Goal: Information Seeking & Learning: Check status

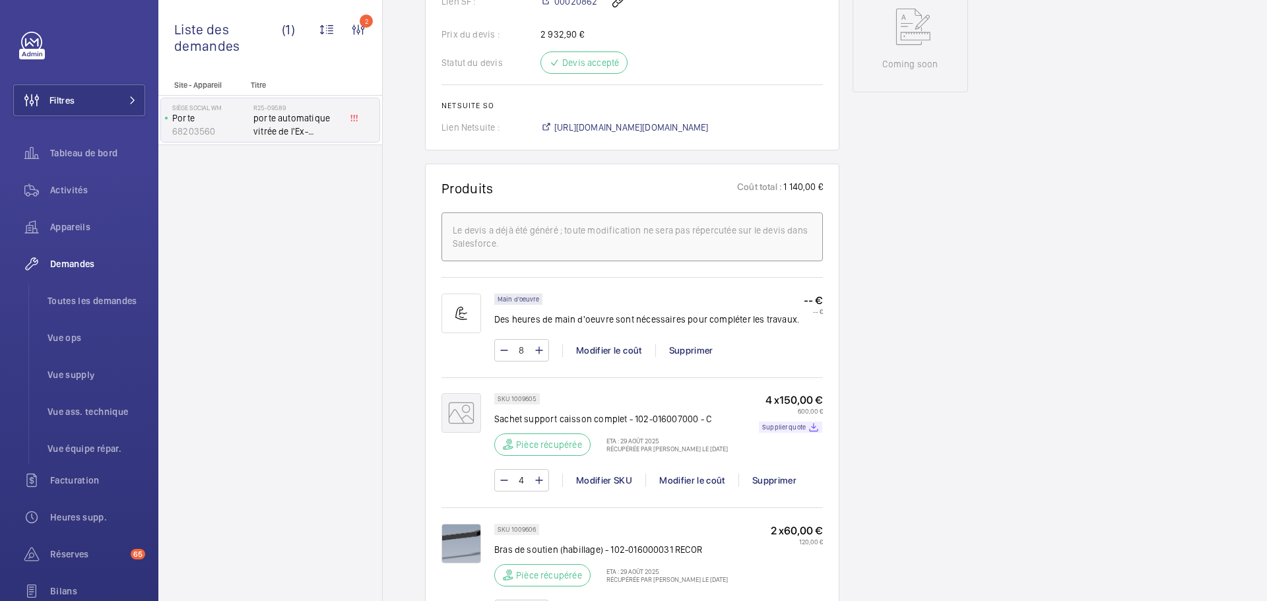
scroll to position [691, 0]
click at [619, 134] on span "[URL][DOMAIN_NAME][DOMAIN_NAME]" at bounding box center [631, 127] width 154 height 13
click at [602, 134] on span "[URL][DOMAIN_NAME][DOMAIN_NAME]" at bounding box center [631, 127] width 154 height 13
click at [604, 134] on span "[URL][DOMAIN_NAME][DOMAIN_NAME]" at bounding box center [631, 127] width 154 height 13
click at [65, 258] on span "Demandes" at bounding box center [97, 263] width 95 height 13
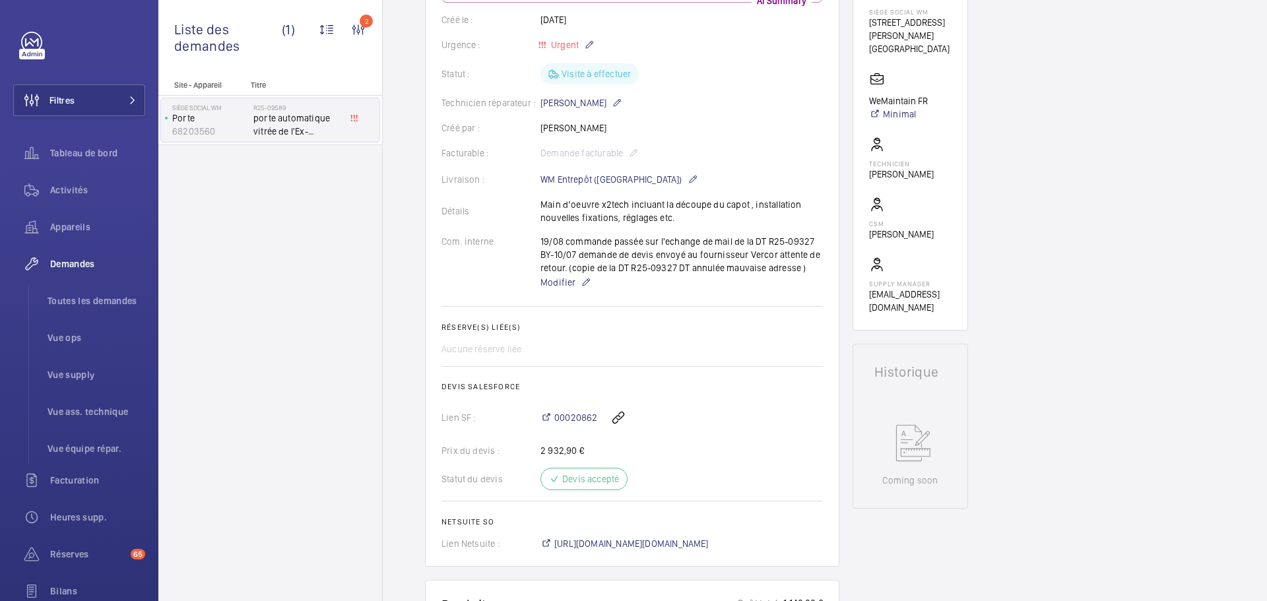
scroll to position [0, 0]
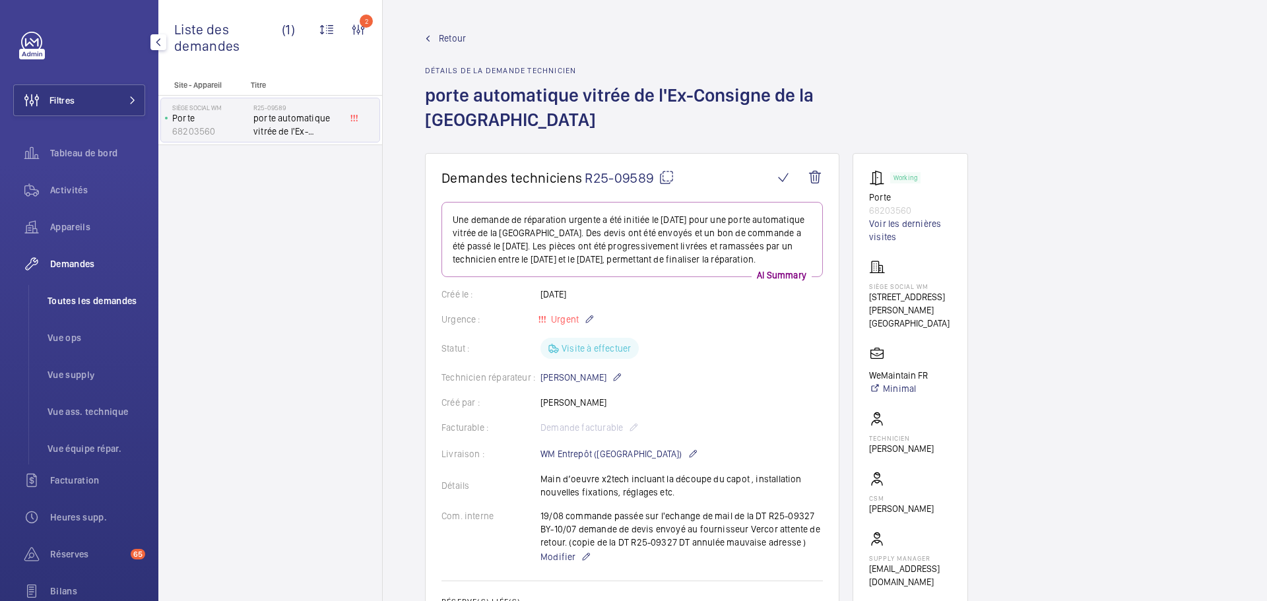
click at [80, 305] on span "Toutes les demandes" at bounding box center [96, 300] width 98 height 13
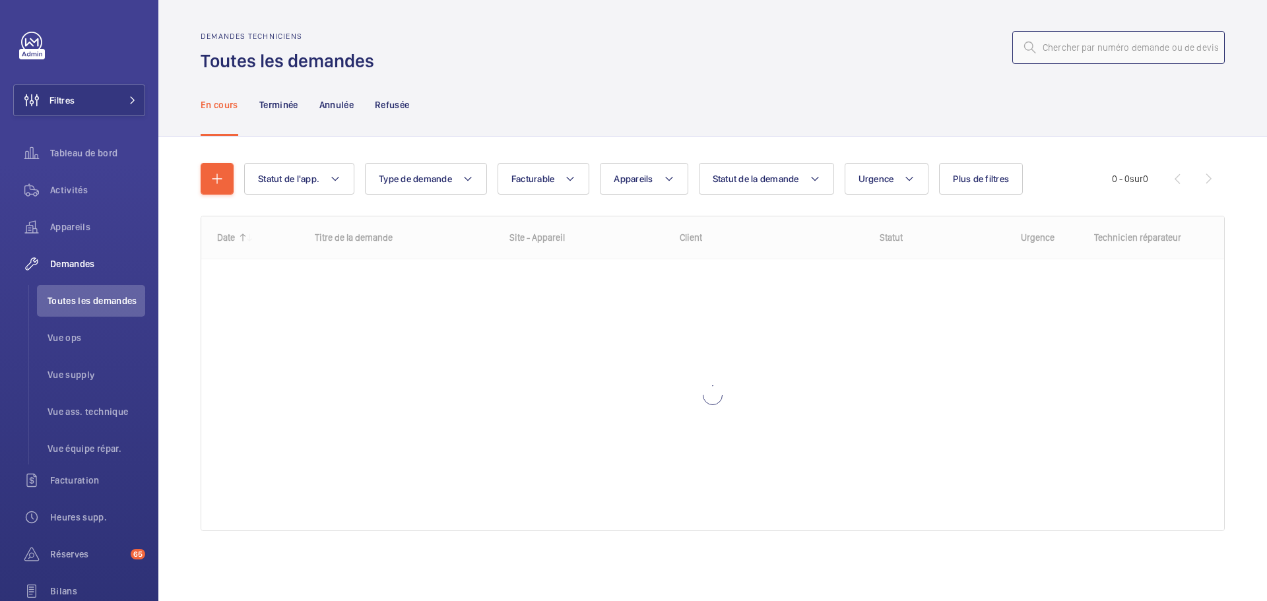
click at [1050, 52] on input "text" at bounding box center [1118, 47] width 212 height 33
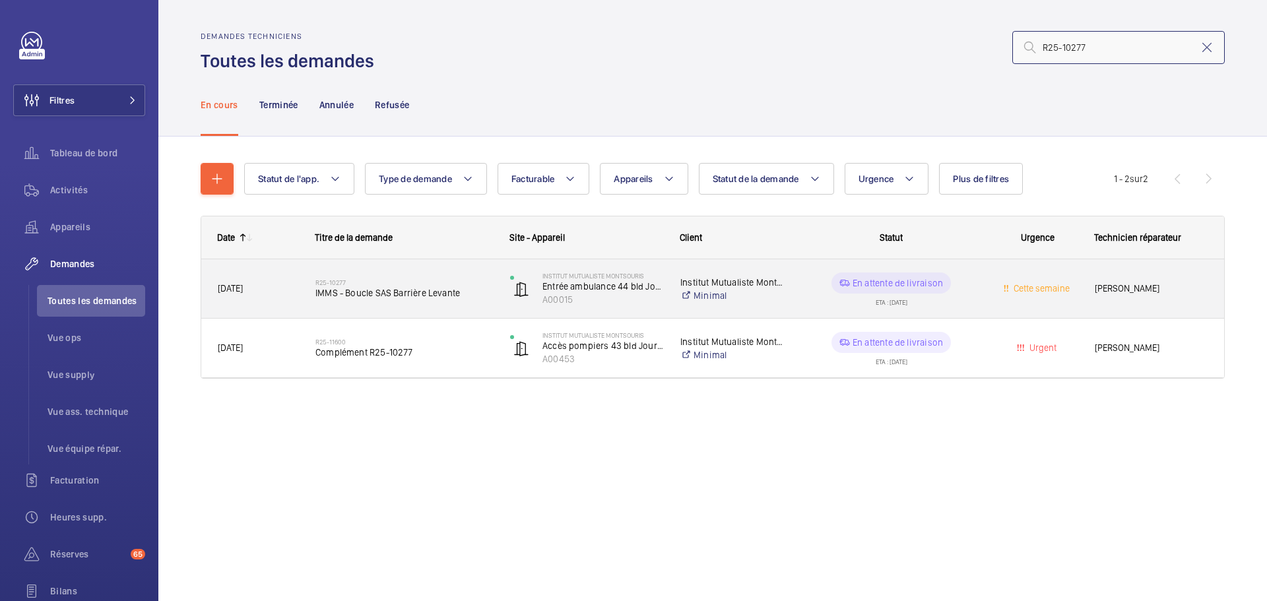
type input "R25-10277"
click at [352, 288] on span "IMMS - Boucle SAS Barrière Levante" at bounding box center [403, 292] width 177 height 13
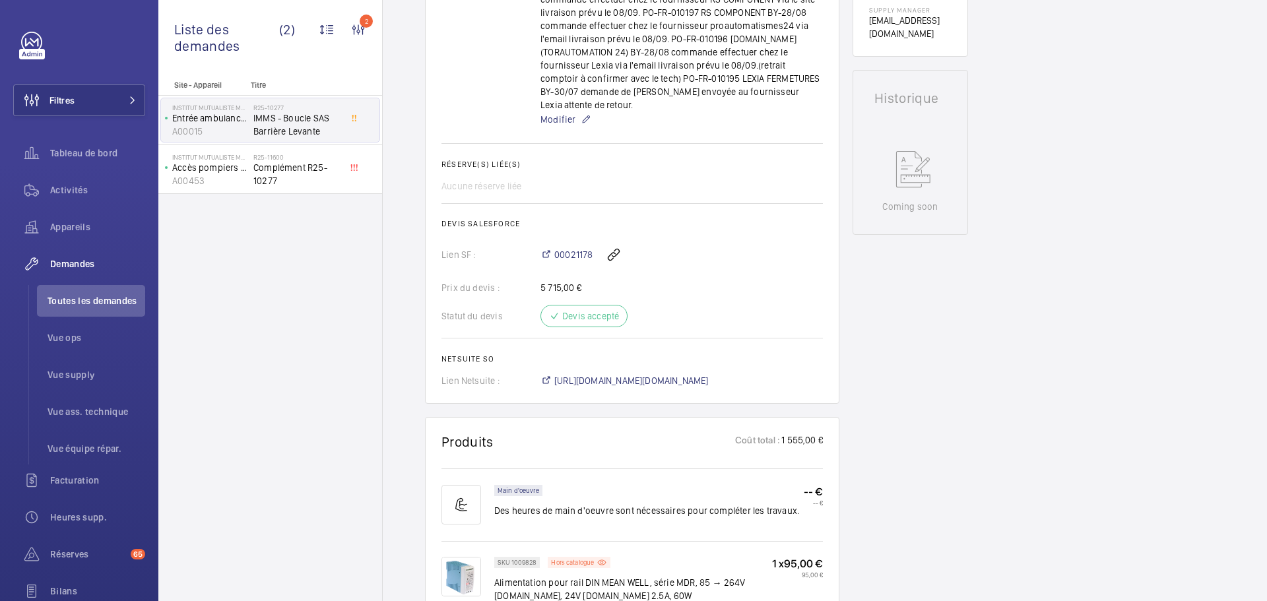
scroll to position [588, 0]
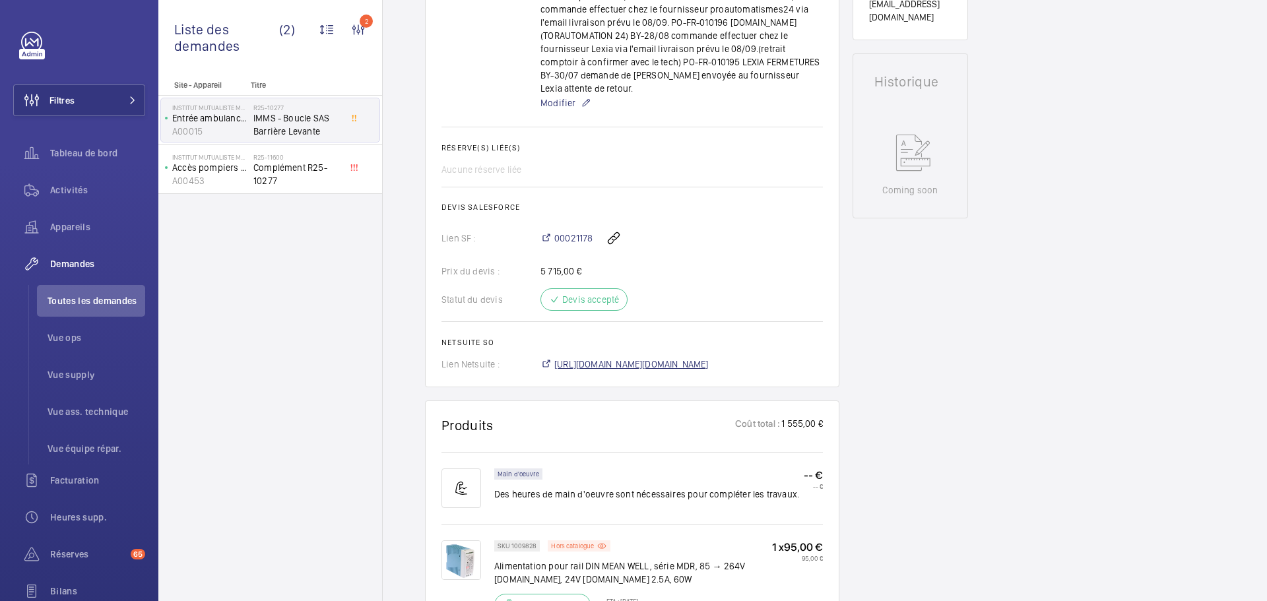
click at [592, 358] on span "https://6461500.app.netsuite.com/app/accounting/transactions/salesord.nl?id=288…" at bounding box center [631, 364] width 154 height 13
click at [98, 295] on span "Toutes les demandes" at bounding box center [96, 300] width 98 height 13
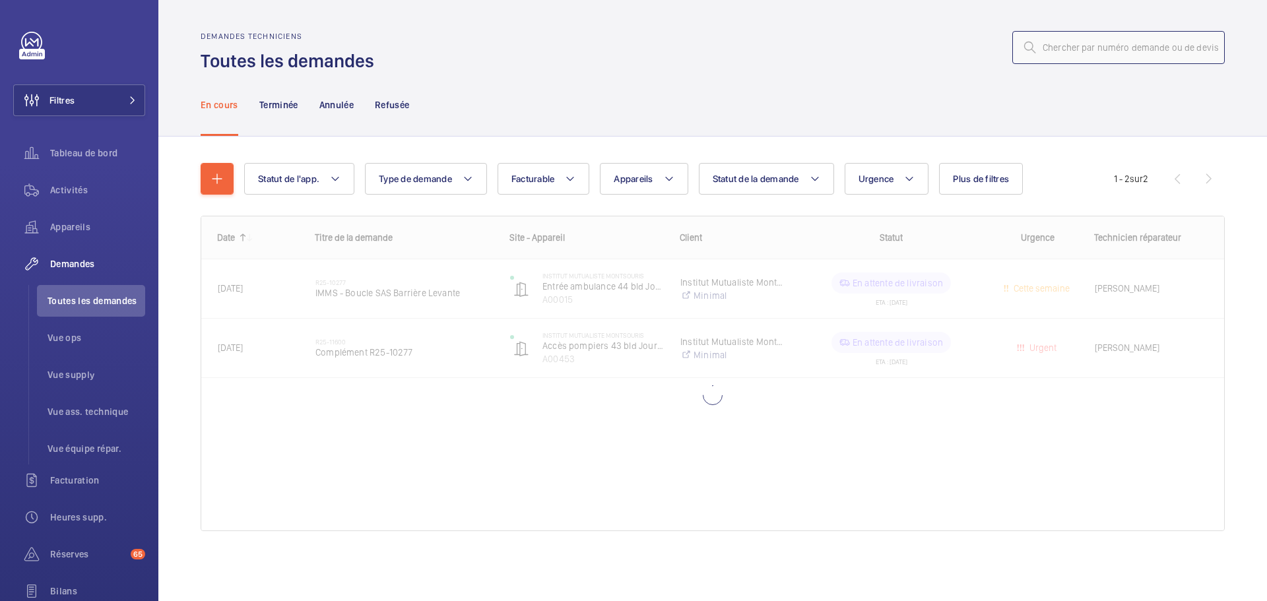
click at [1075, 51] on input "text" at bounding box center [1118, 47] width 212 height 33
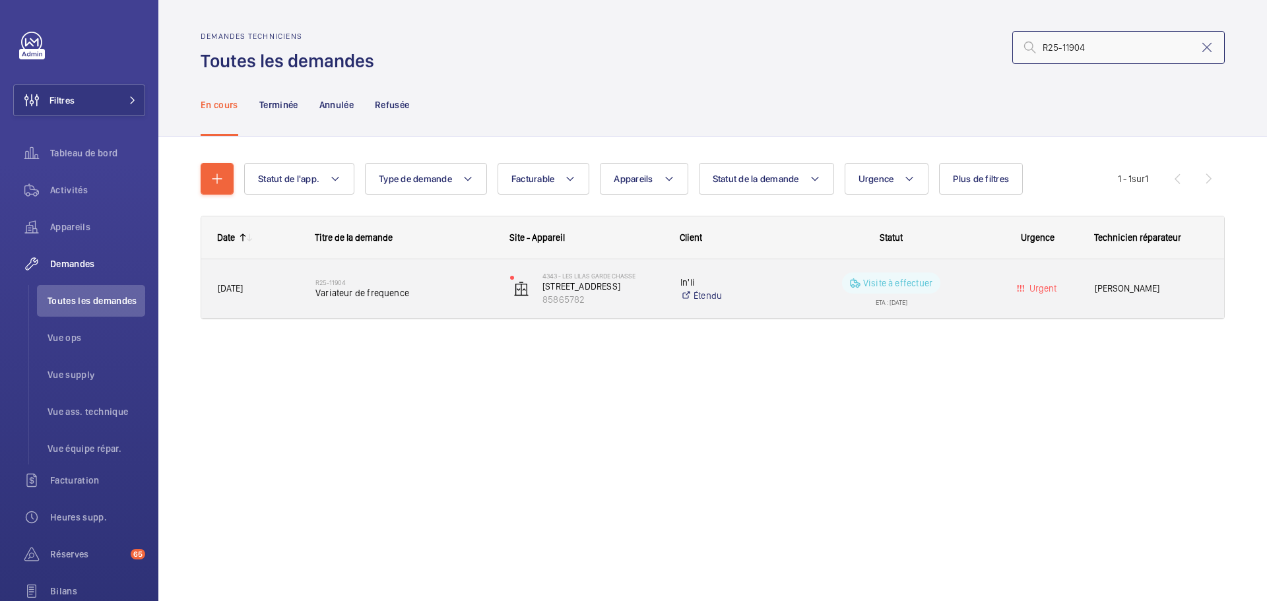
type input "R25-11904"
click at [388, 292] on span "Variateur de frequence" at bounding box center [403, 292] width 177 height 13
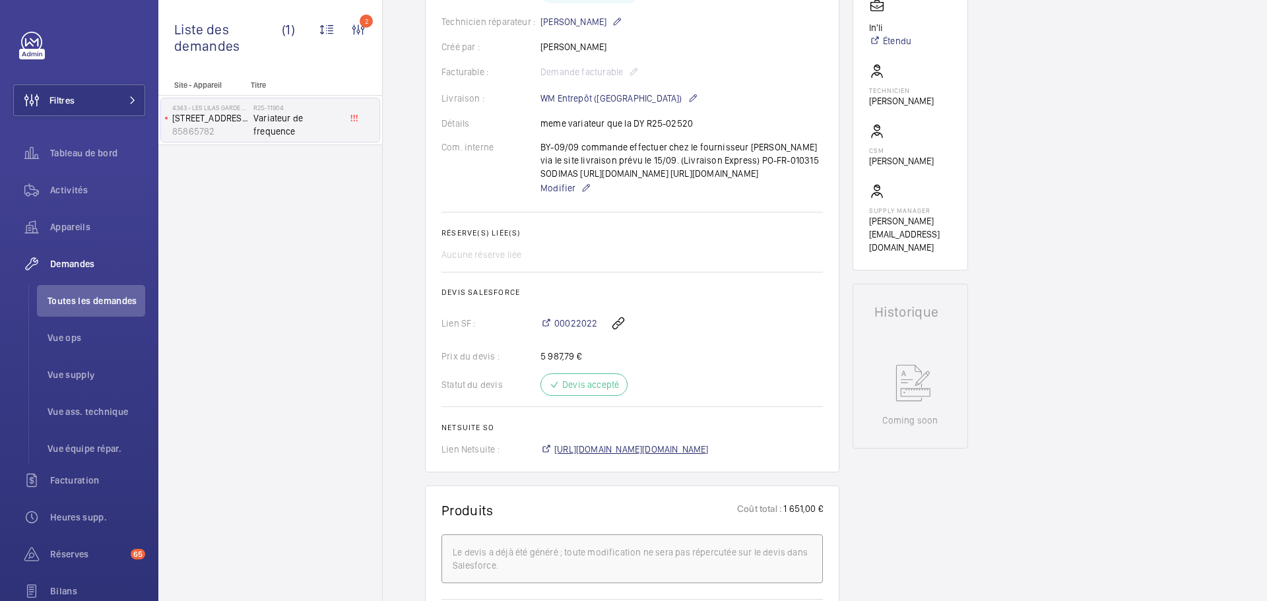
scroll to position [344, 0]
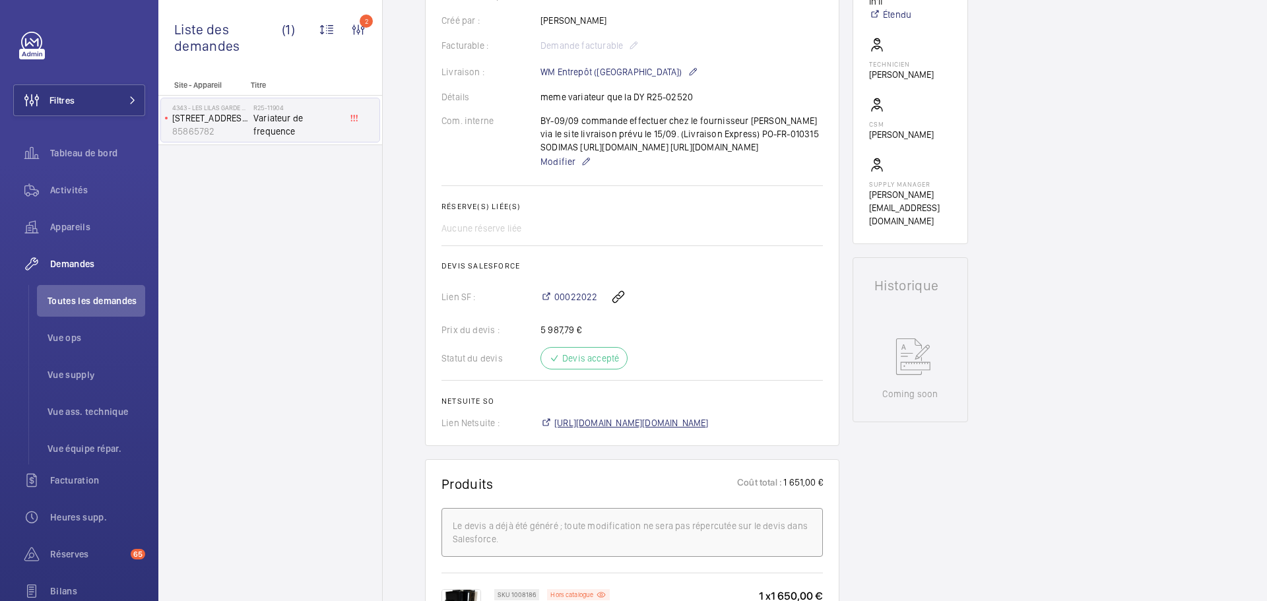
click at [596, 429] on span "https://6461500.app.netsuite.com/app/accounting/transactions/salesord.nl?id=299…" at bounding box center [631, 422] width 154 height 13
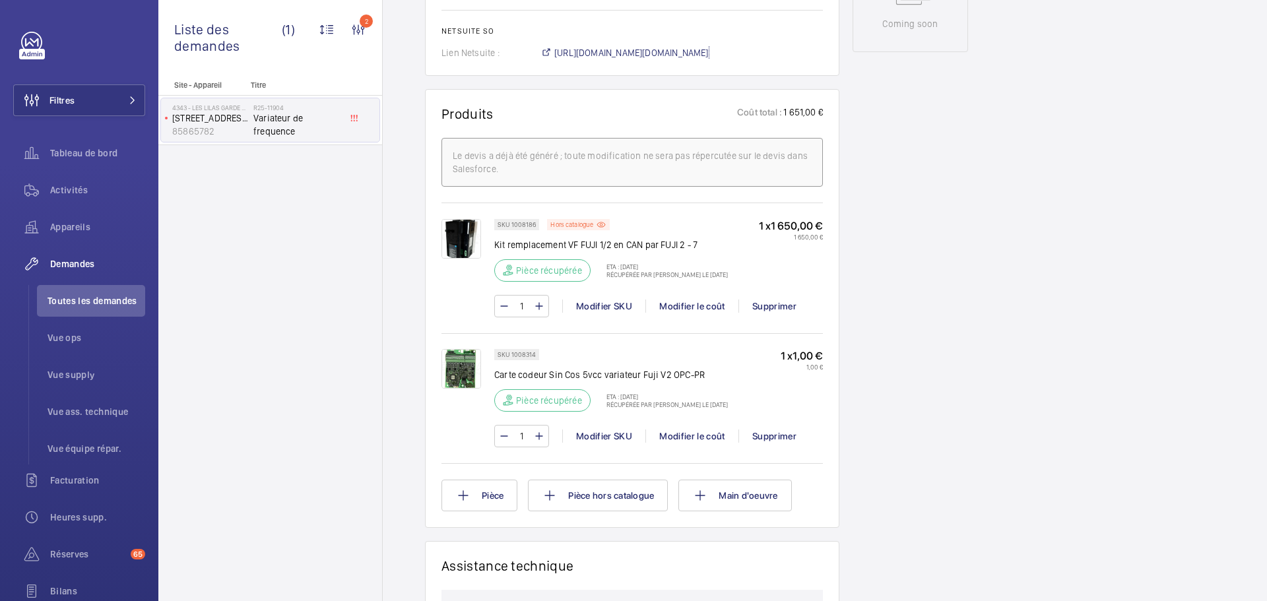
scroll to position [712, 0]
click at [609, 61] on span "https://6461500.app.netsuite.com/app/accounting/transactions/salesord.nl?id=299…" at bounding box center [631, 54] width 154 height 13
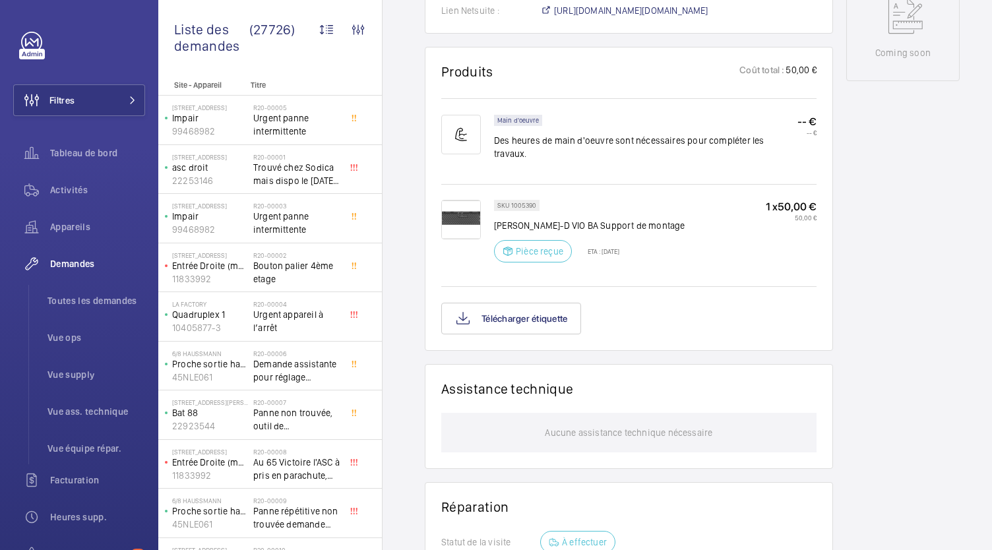
scroll to position [835, 0]
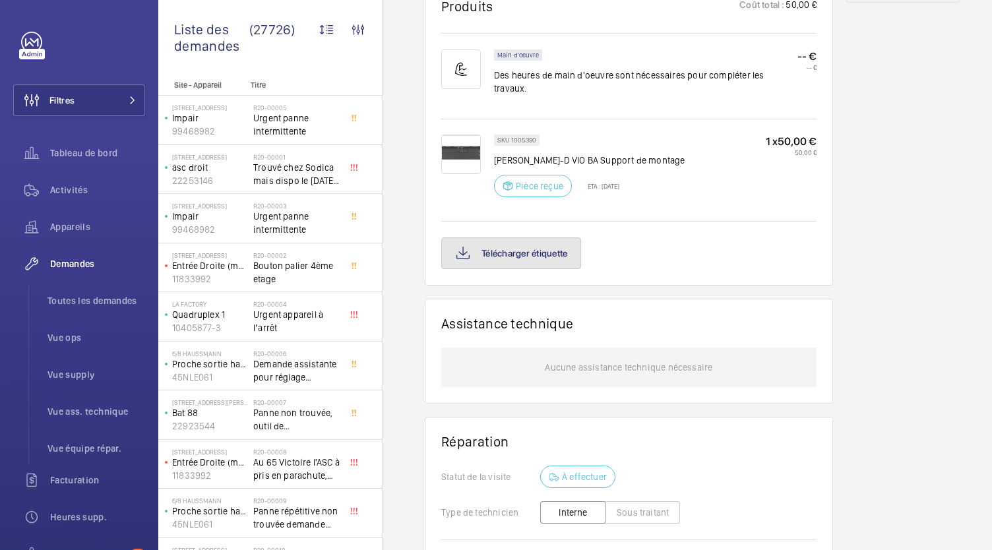
click at [549, 242] on button "Télécharger étiquette" at bounding box center [511, 253] width 140 height 32
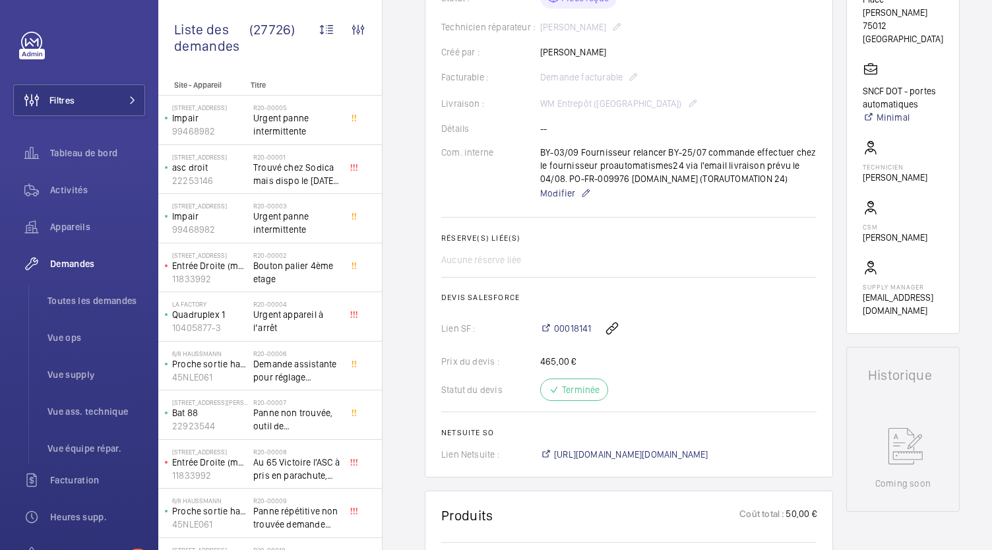
scroll to position [0, 0]
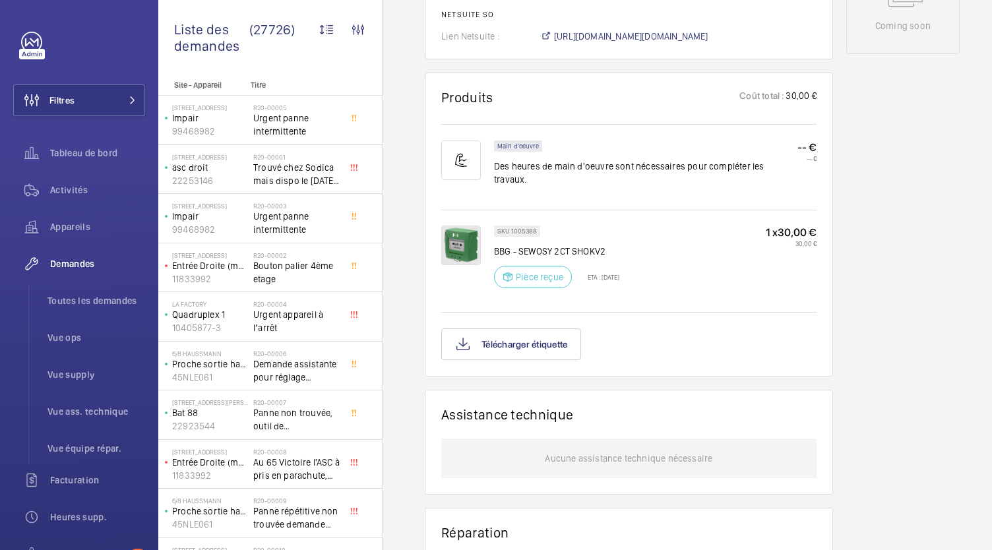
scroll to position [802, 0]
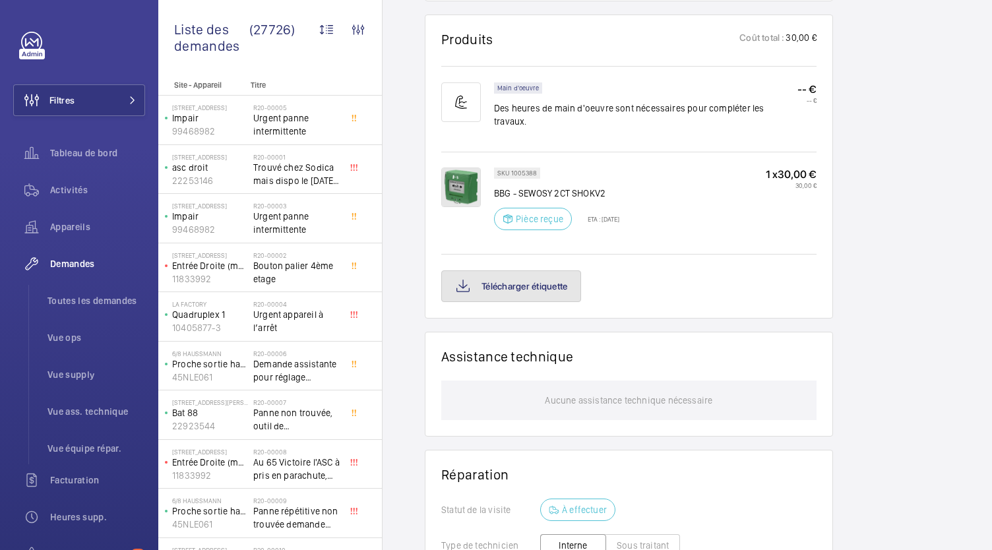
click at [538, 270] on button "Télécharger étiquette" at bounding box center [511, 286] width 140 height 32
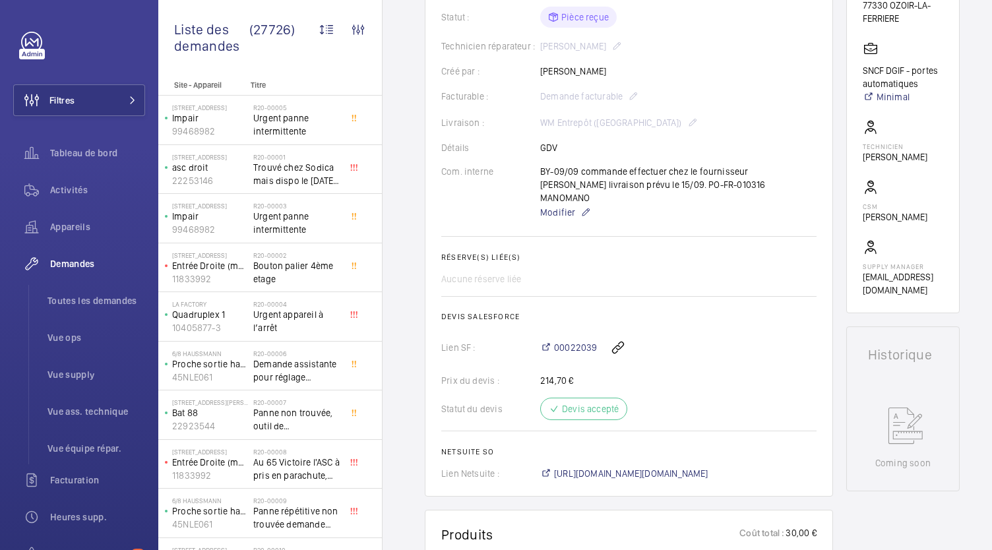
scroll to position [303, 0]
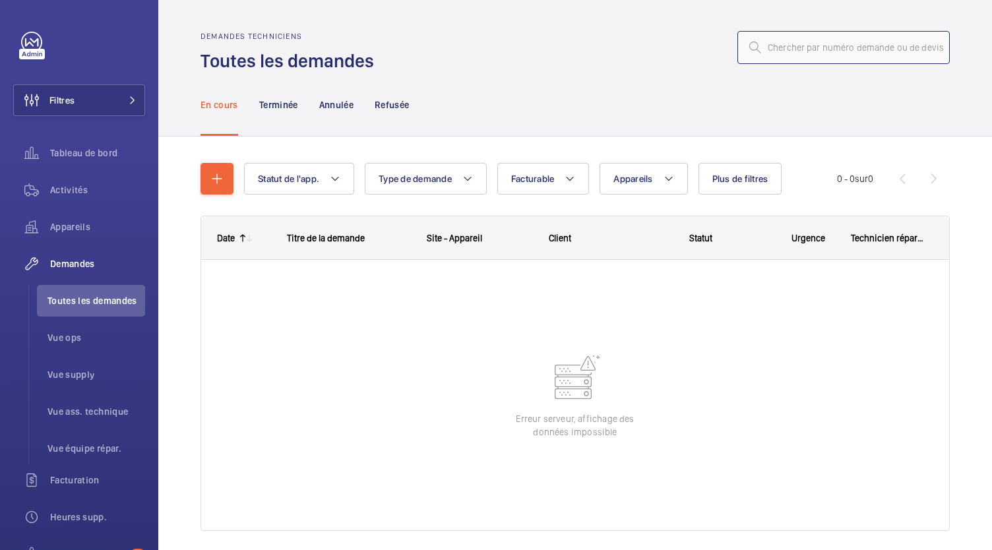
click at [777, 43] on input "text" at bounding box center [843, 47] width 212 height 33
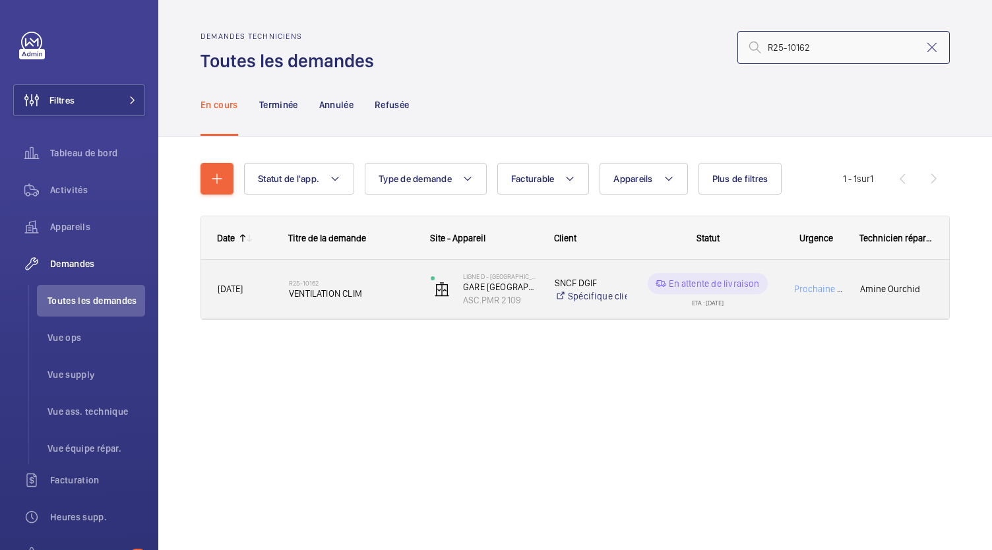
type input "R25-10162"
click at [261, 295] on span "28/07/2025" at bounding box center [245, 289] width 54 height 15
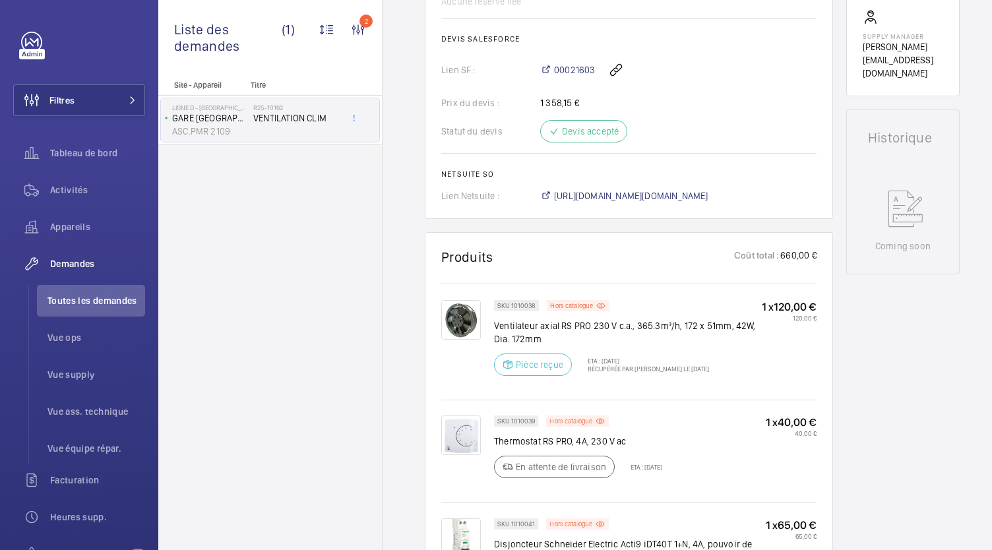
scroll to position [546, 0]
click at [620, 193] on span "https://6461500.app.netsuite.com/app/accounting/transactions/salesord.nl?id=294…" at bounding box center [631, 195] width 154 height 13
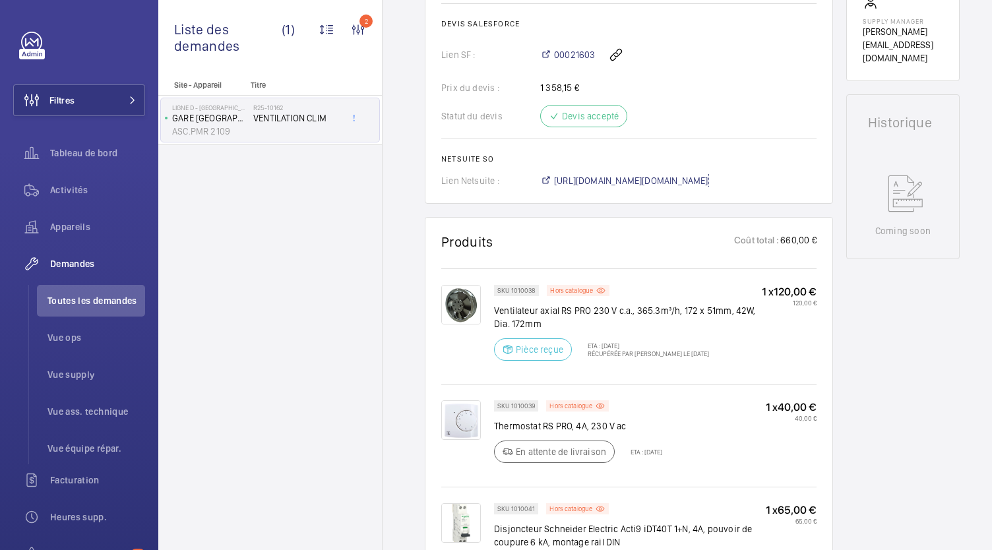
scroll to position [559, 0]
click at [577, 185] on span "https://6461500.app.netsuite.com/app/accounting/transactions/salesord.nl?id=294…" at bounding box center [631, 181] width 154 height 13
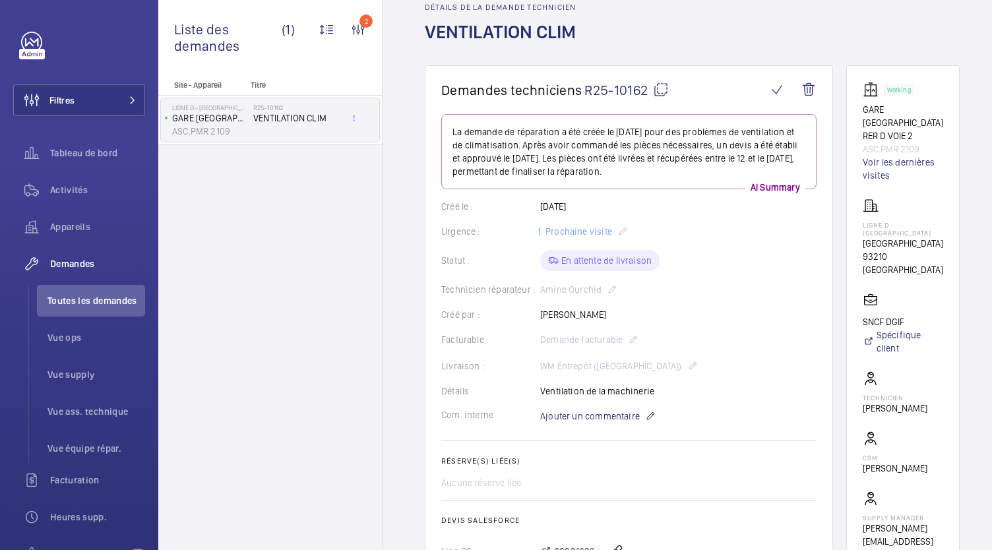
scroll to position [61, 0]
click at [664, 92] on mat-icon at bounding box center [661, 92] width 16 height 16
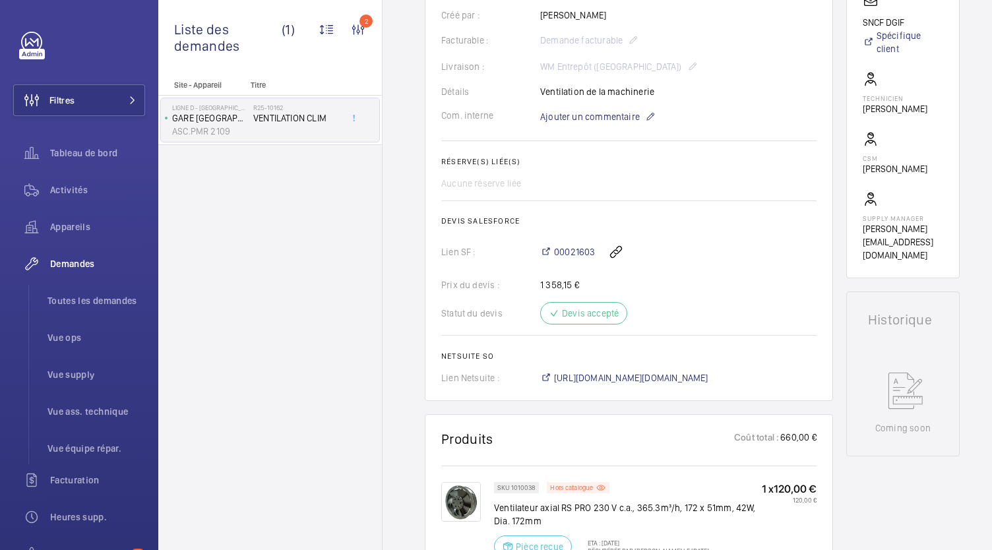
scroll to position [360, 0]
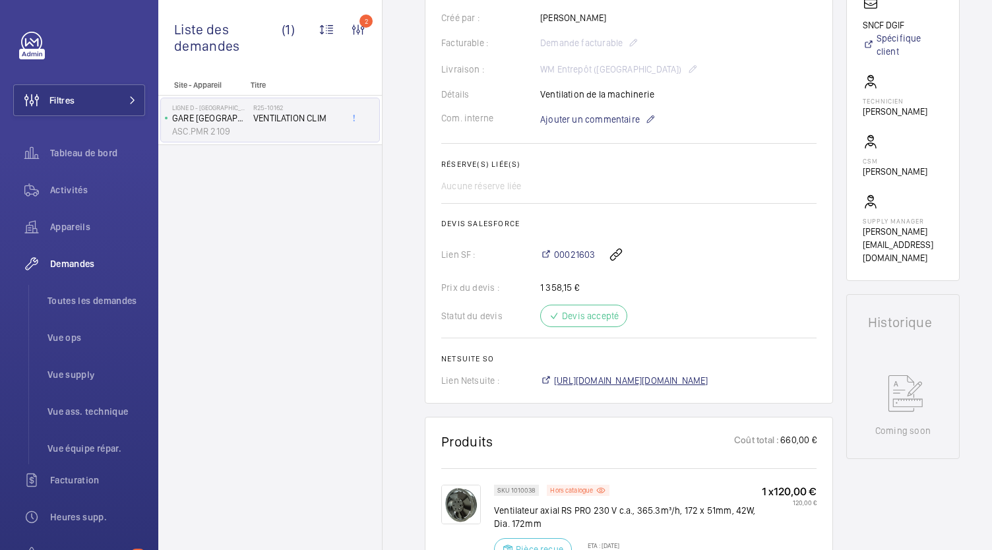
click at [625, 375] on span "https://6461500.app.netsuite.com/app/accounting/transactions/salesord.nl?id=294…" at bounding box center [631, 380] width 154 height 13
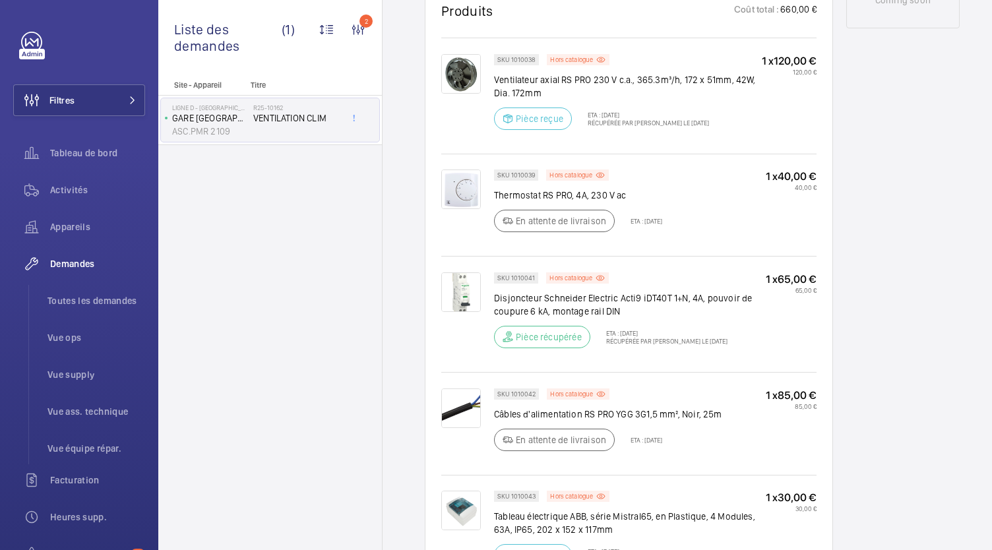
scroll to position [789, 0]
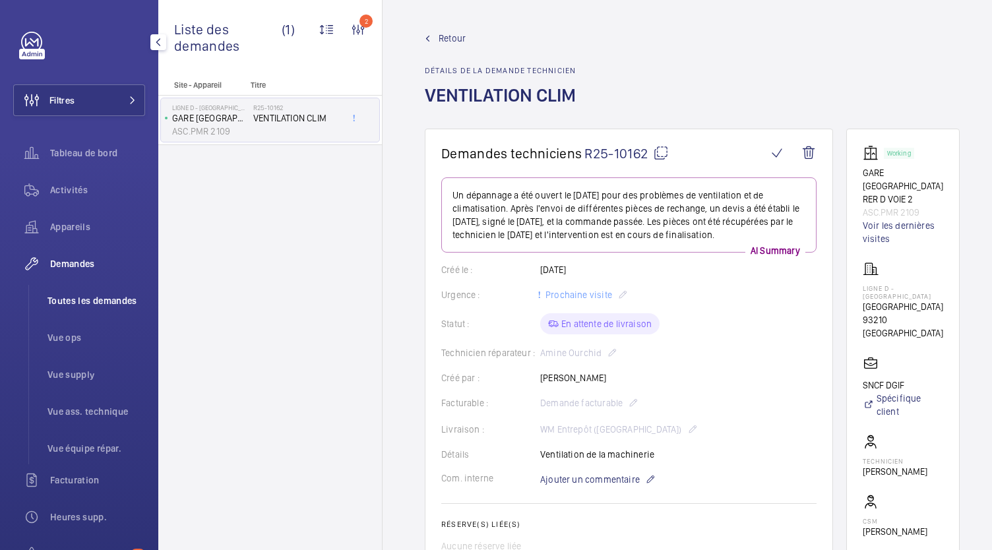
click at [75, 305] on span "Toutes les demandes" at bounding box center [96, 300] width 98 height 13
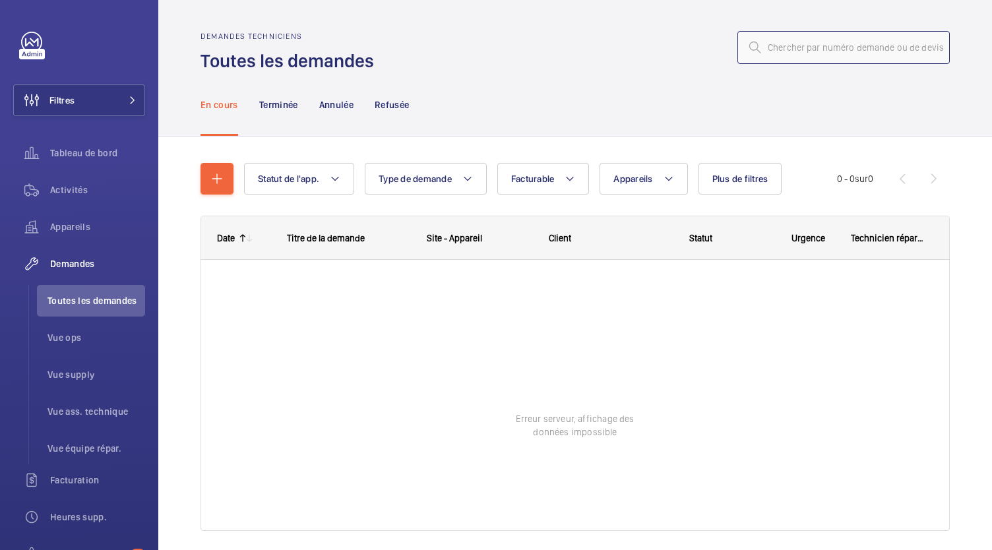
click at [772, 52] on input "text" at bounding box center [843, 47] width 212 height 33
type input "r"
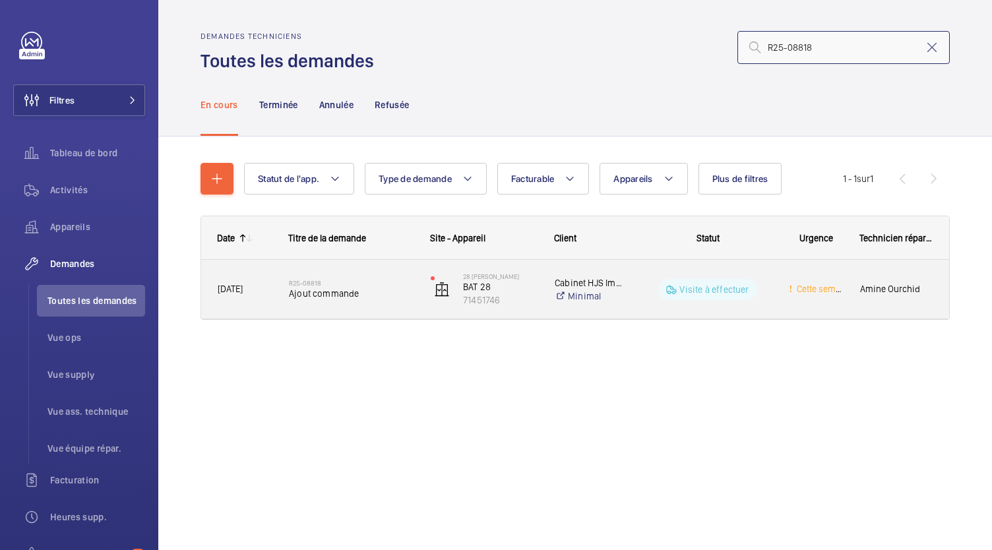
type input "R25-08818"
click at [342, 288] on span "Ajout commande" at bounding box center [351, 293] width 125 height 13
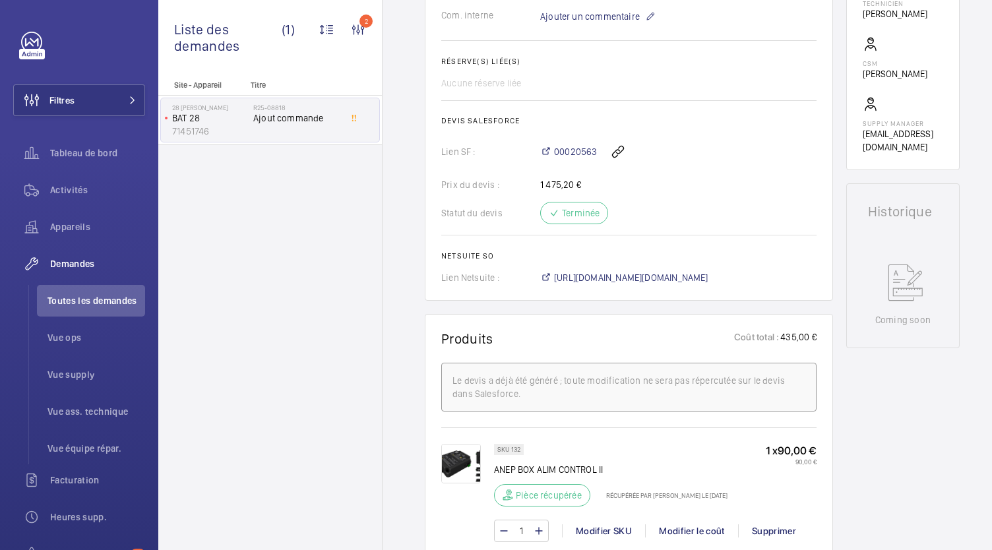
scroll to position [437, 0]
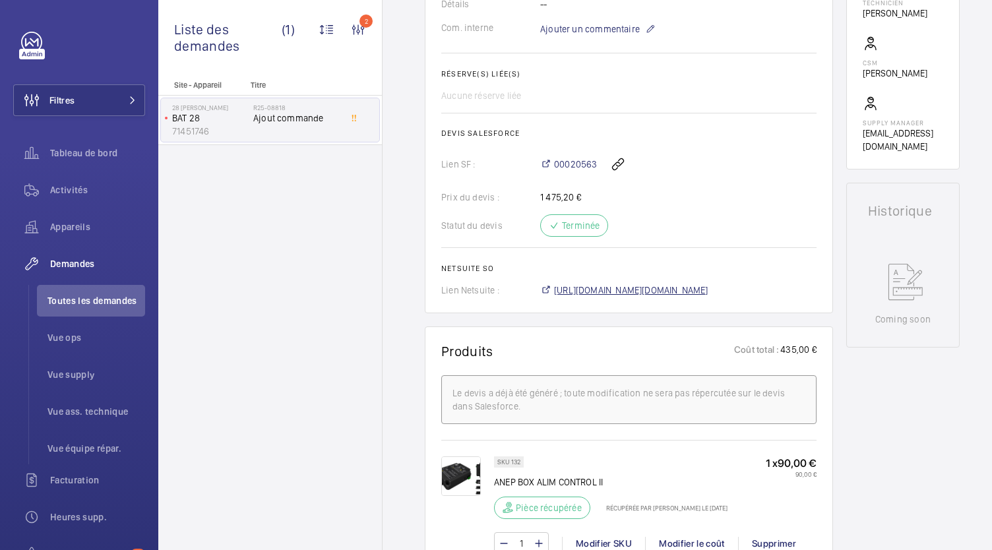
click at [587, 291] on span "[URL][DOMAIN_NAME][DOMAIN_NAME]" at bounding box center [631, 290] width 154 height 13
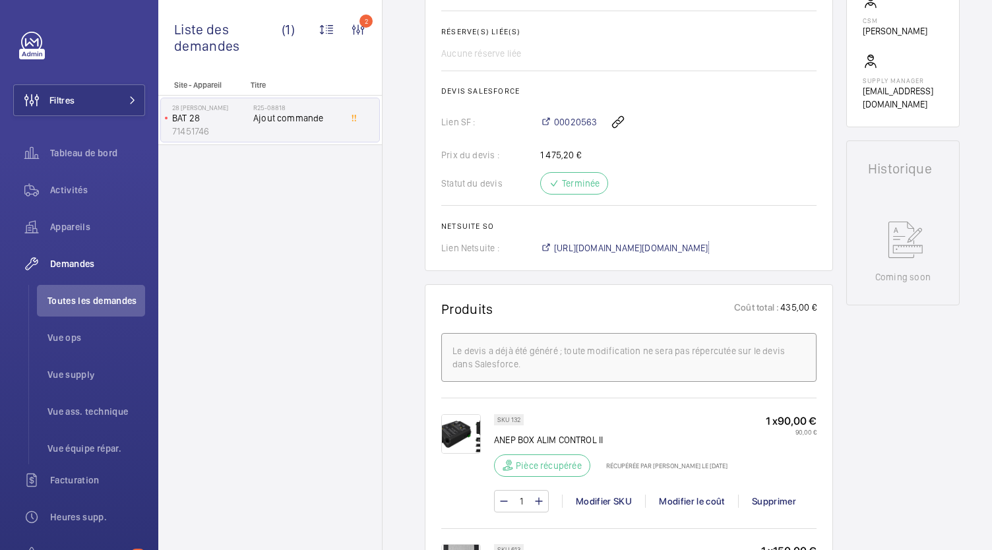
scroll to position [478, 0]
click at [643, 255] on span "[URL][DOMAIN_NAME][DOMAIN_NAME]" at bounding box center [631, 249] width 154 height 13
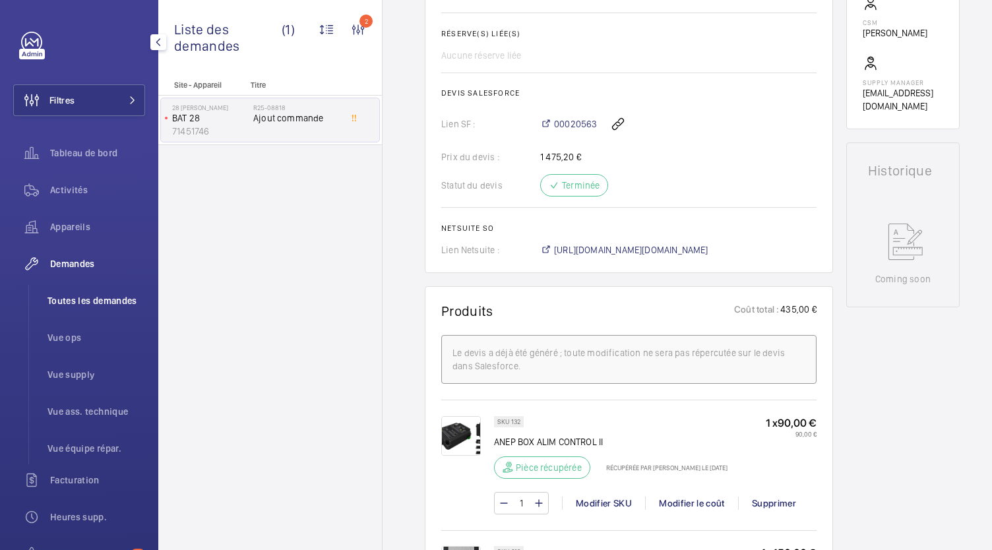
click at [92, 290] on li "Toutes les demandes" at bounding box center [91, 301] width 108 height 32
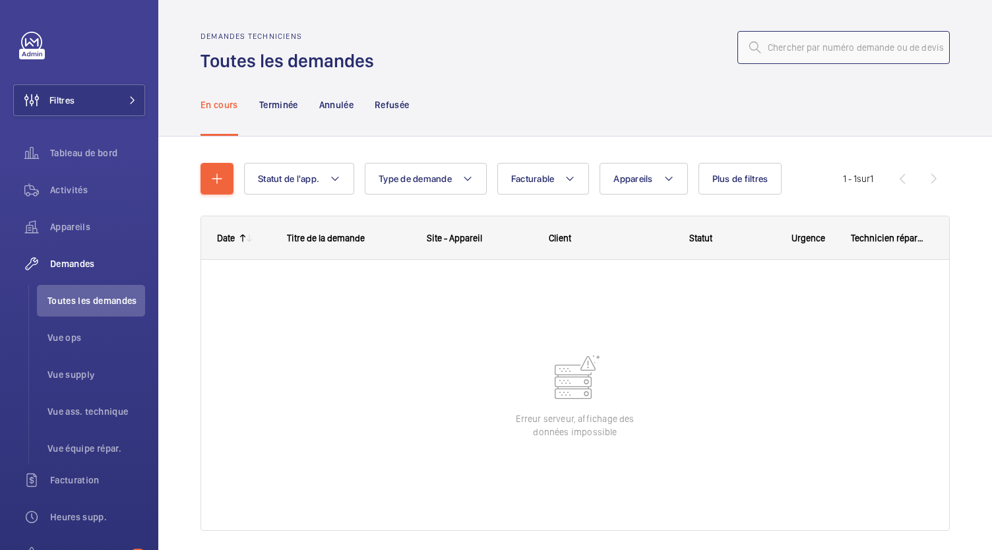
click at [799, 62] on input "text" at bounding box center [843, 47] width 212 height 33
click at [786, 49] on input "R25-00819" at bounding box center [843, 47] width 212 height 33
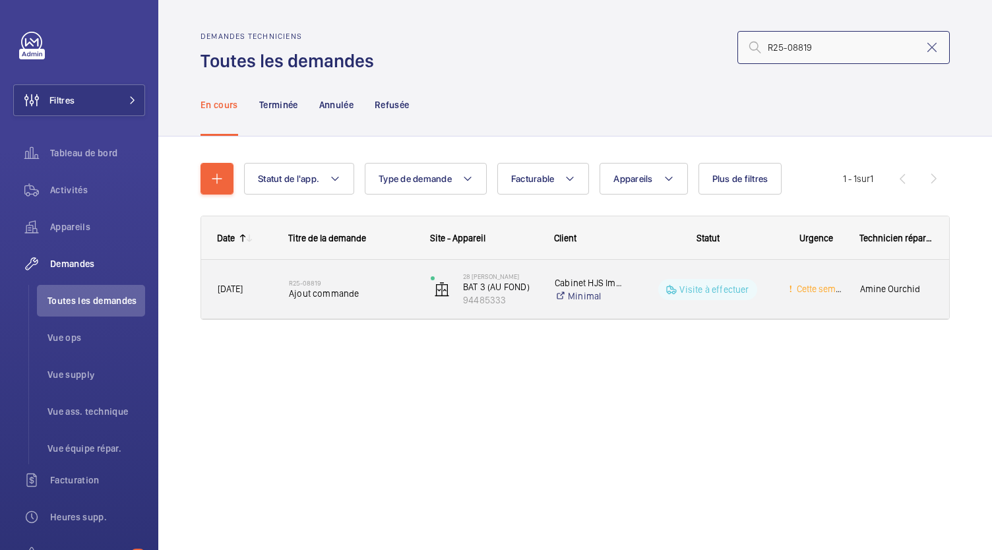
type input "R25-08819"
click at [313, 294] on span "Ajout commande" at bounding box center [351, 293] width 125 height 13
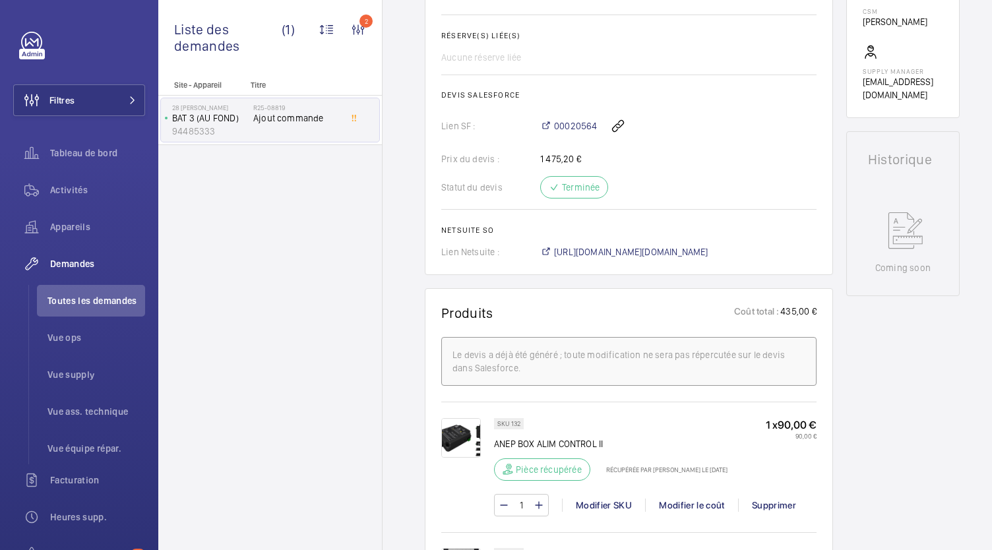
scroll to position [486, 0]
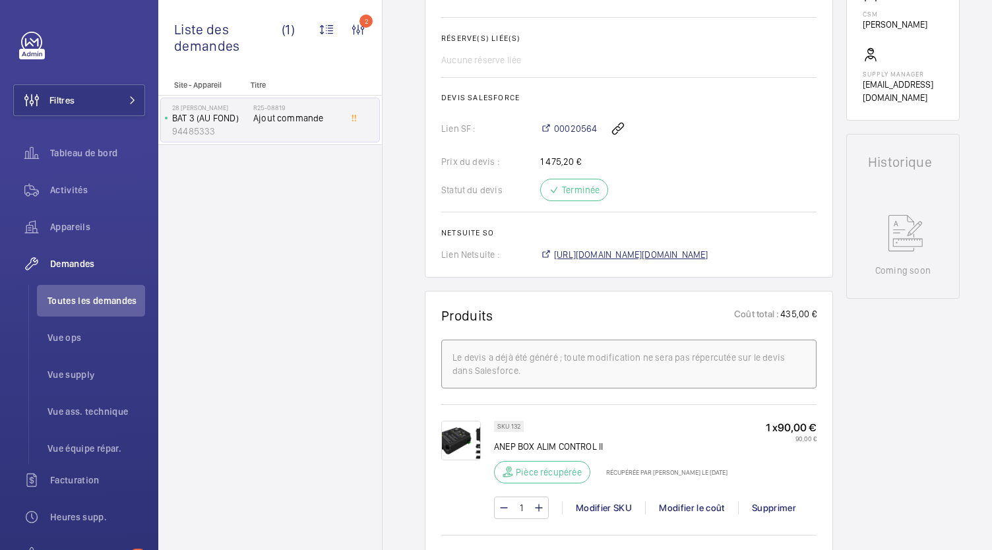
click at [621, 253] on span "[URL][DOMAIN_NAME][DOMAIN_NAME]" at bounding box center [631, 254] width 154 height 13
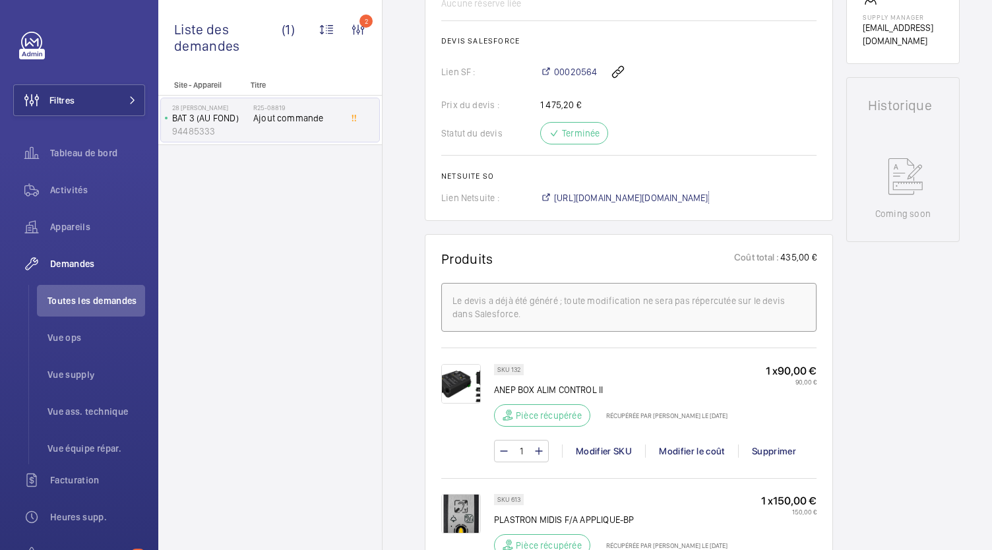
scroll to position [0, 0]
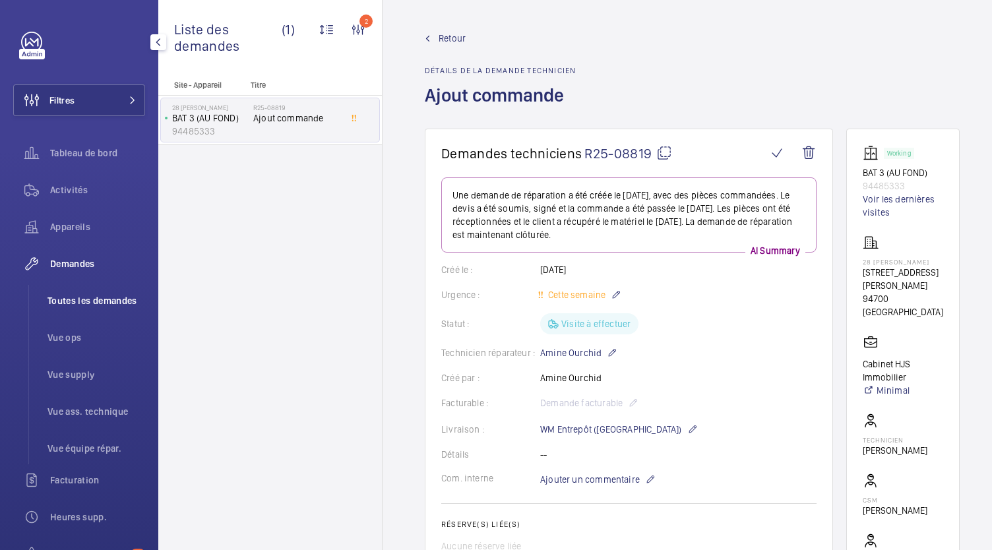
click at [107, 309] on li "Toutes les demandes" at bounding box center [91, 301] width 108 height 32
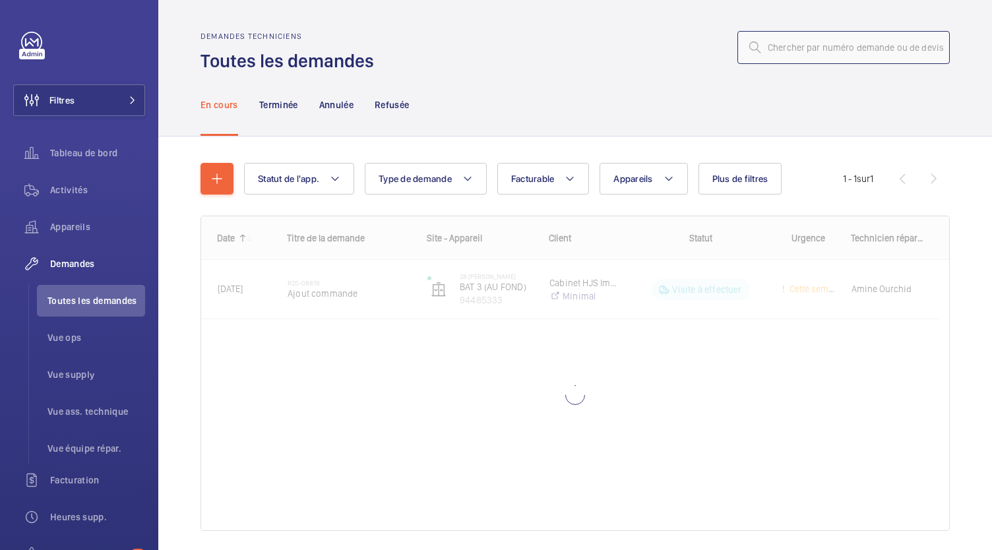
click at [772, 53] on input "text" at bounding box center [843, 47] width 212 height 33
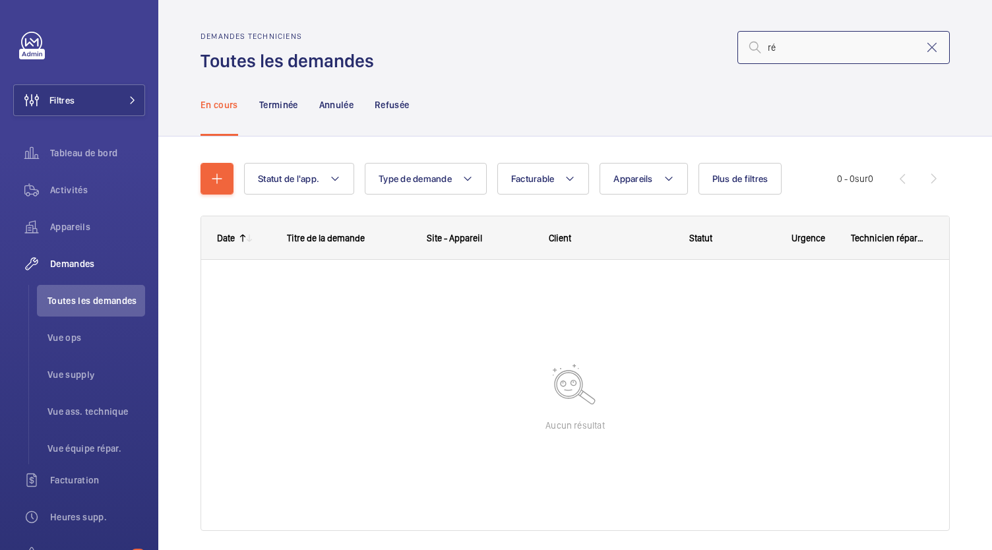
type input "r"
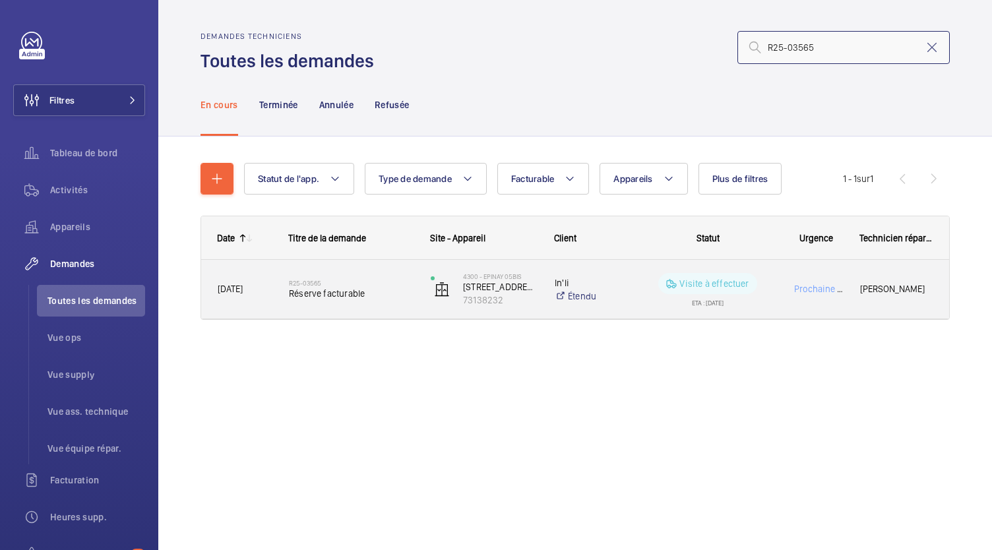
type input "R25-03565"
click at [332, 291] on span "Réserve facturable" at bounding box center [351, 293] width 125 height 13
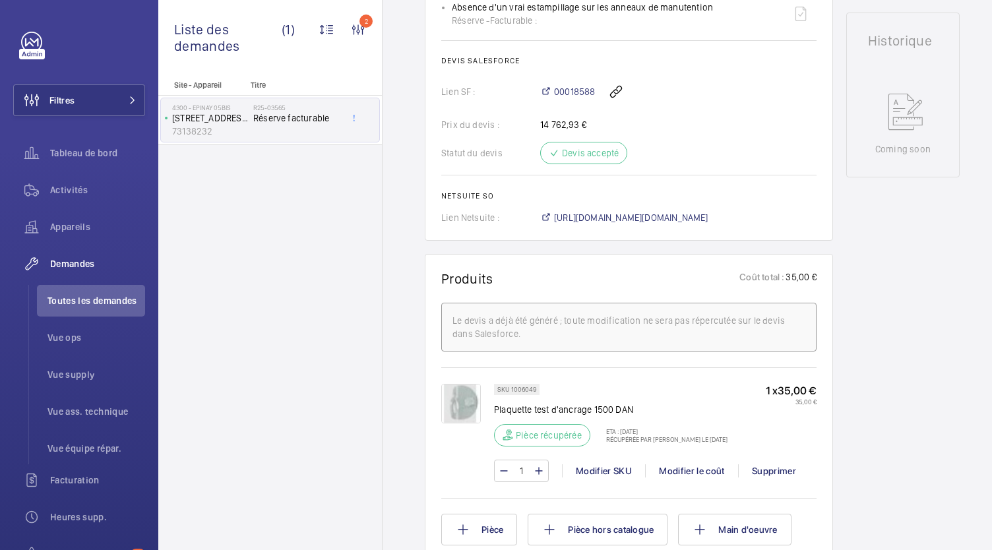
scroll to position [501, 0]
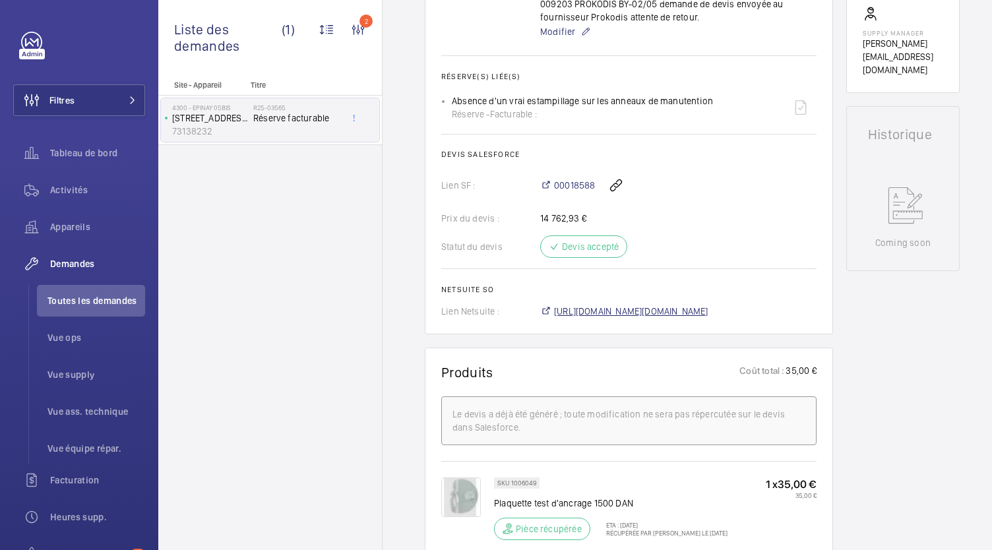
click at [588, 305] on span "[URL][DOMAIN_NAME][DOMAIN_NAME]" at bounding box center [631, 311] width 154 height 13
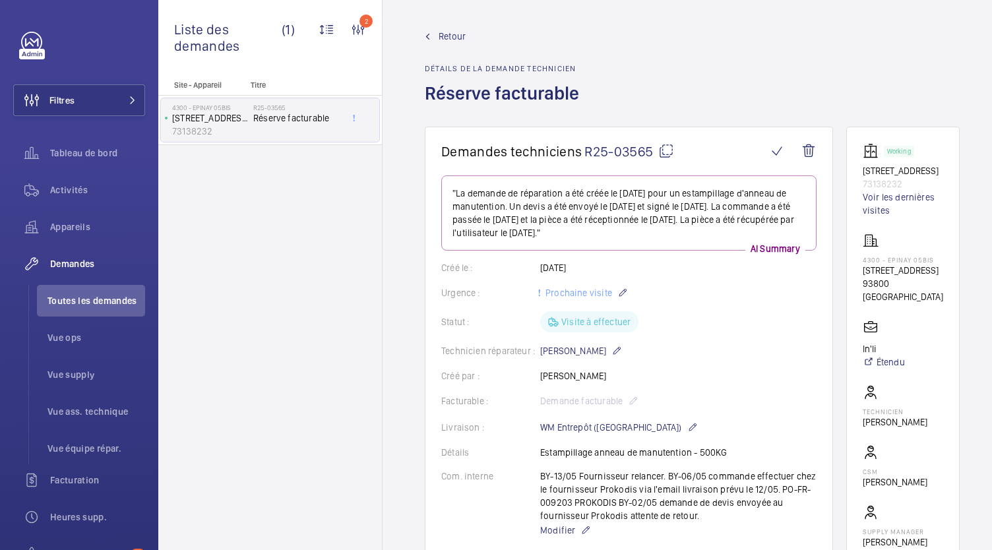
scroll to position [0, 0]
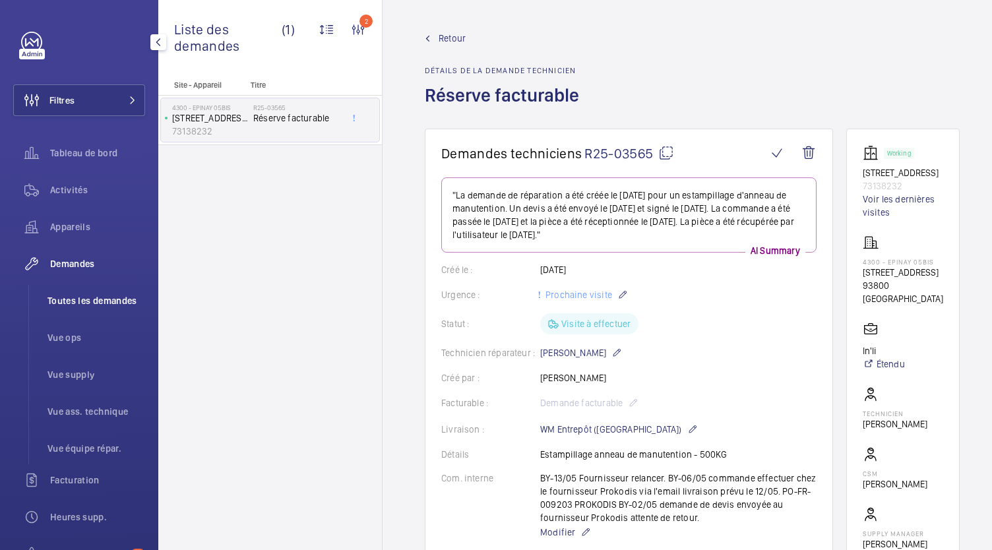
click at [111, 301] on span "Toutes les demandes" at bounding box center [96, 300] width 98 height 13
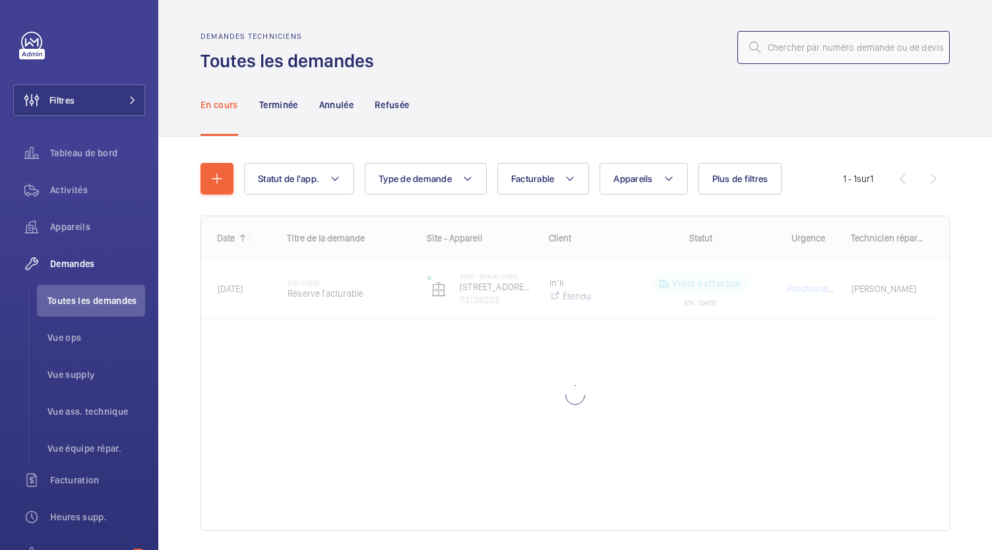
click at [814, 36] on input "text" at bounding box center [843, 47] width 212 height 33
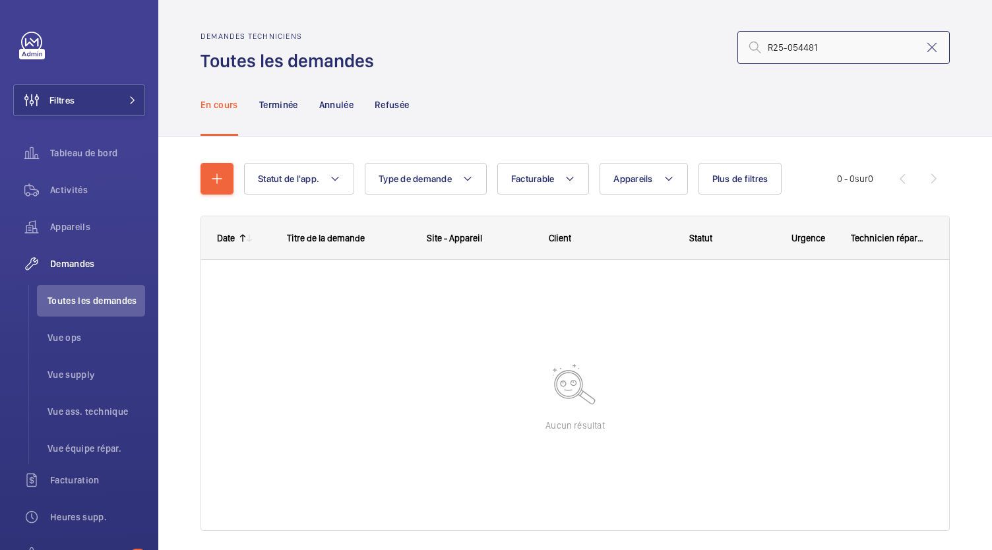
click at [797, 49] on input "R25-054481" at bounding box center [843, 47] width 212 height 33
type input "R25-05481"
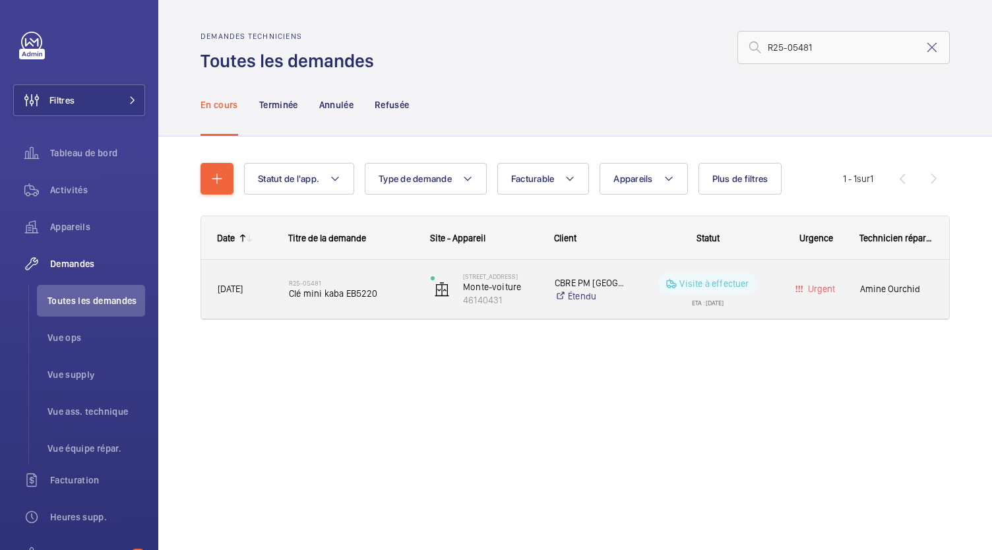
click at [313, 294] on span "Clé mini kaba EB5220" at bounding box center [351, 293] width 125 height 13
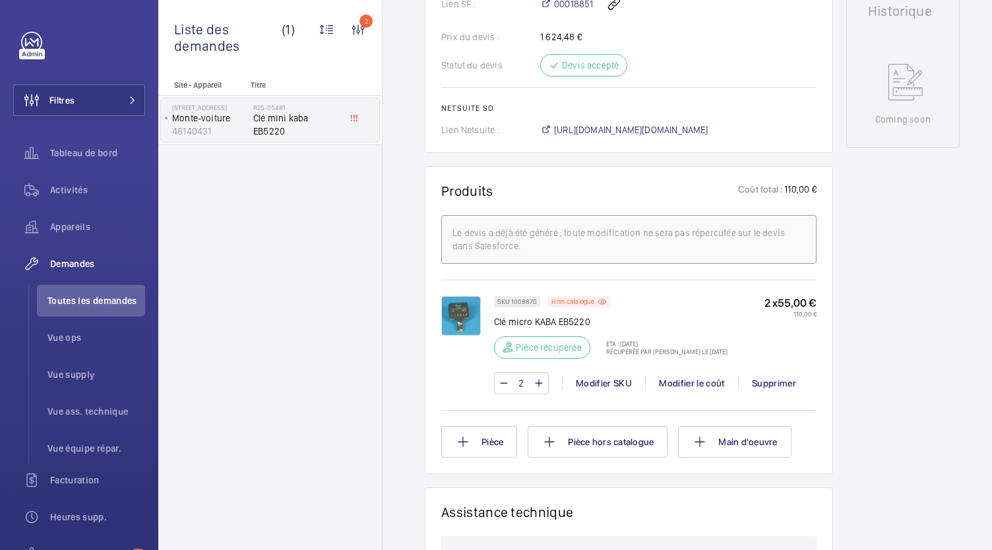
scroll to position [633, 0]
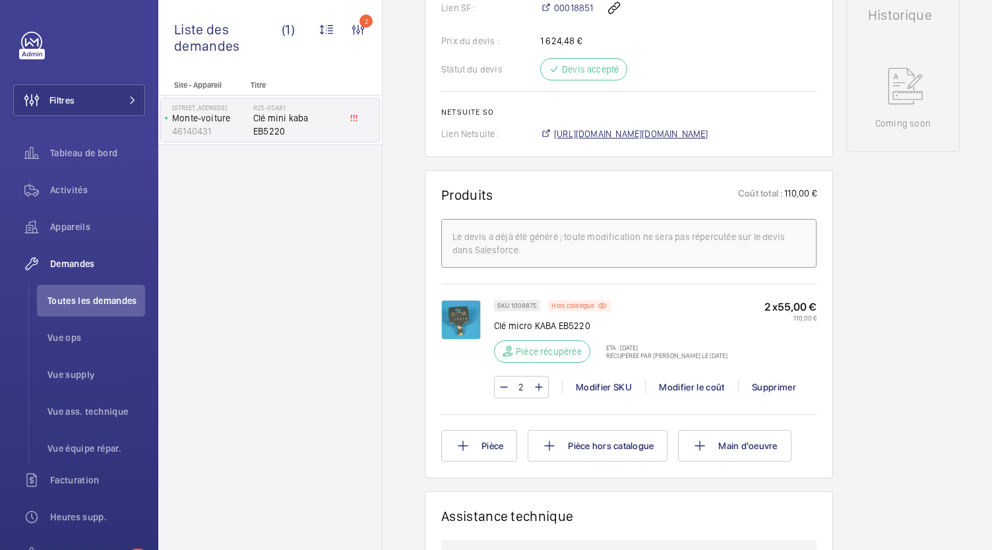
click at [629, 127] on span "[URL][DOMAIN_NAME][DOMAIN_NAME]" at bounding box center [631, 133] width 154 height 13
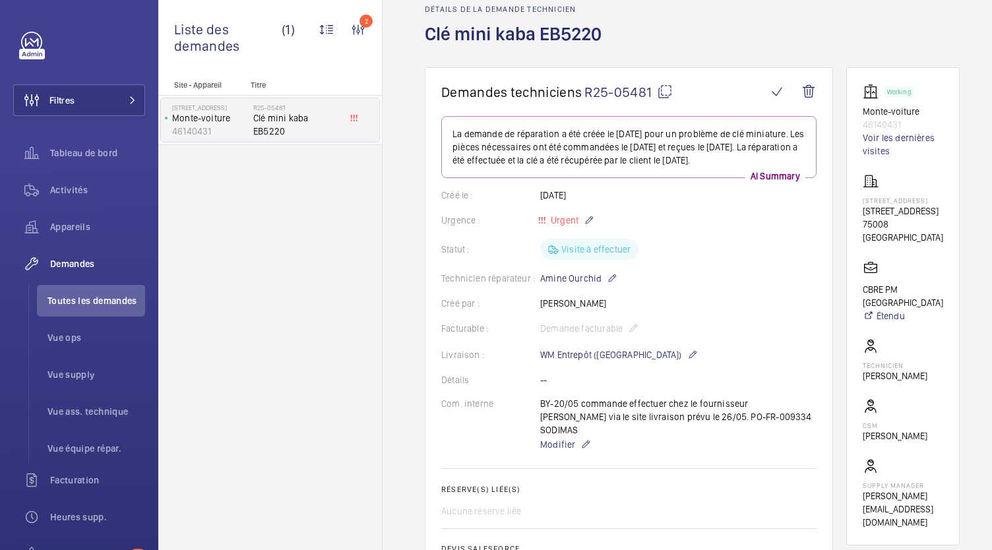
scroll to position [0, 0]
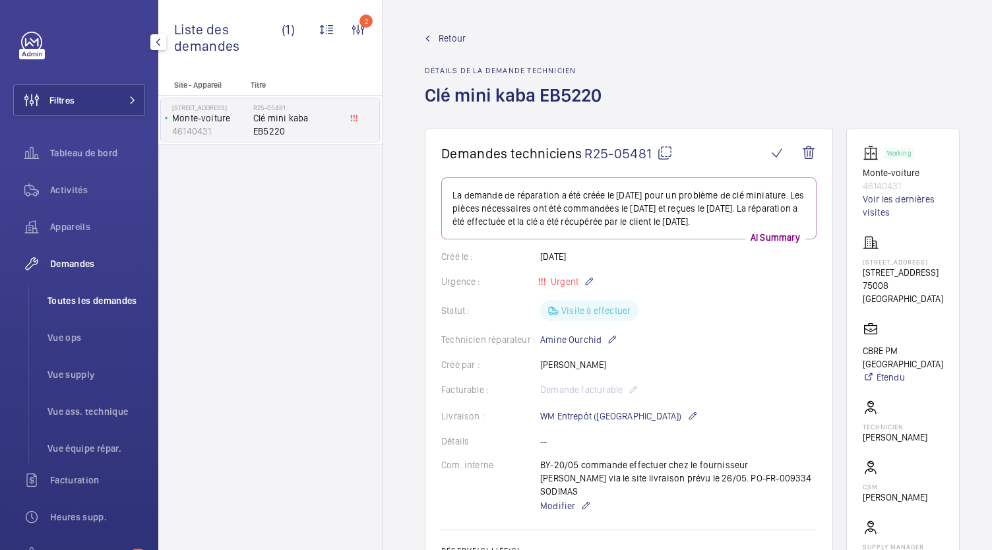
click at [92, 305] on span "Toutes les demandes" at bounding box center [96, 300] width 98 height 13
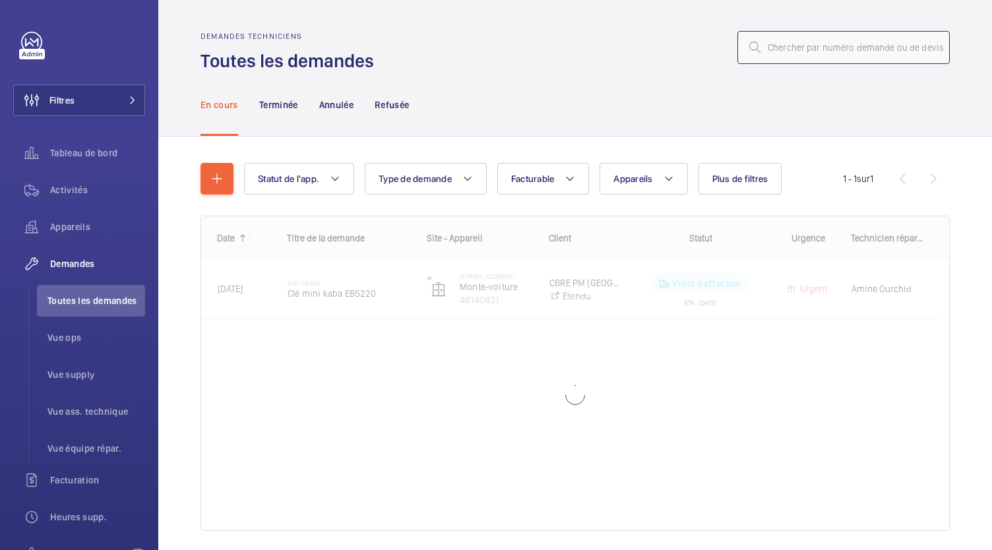
click at [797, 42] on input "text" at bounding box center [843, 47] width 212 height 33
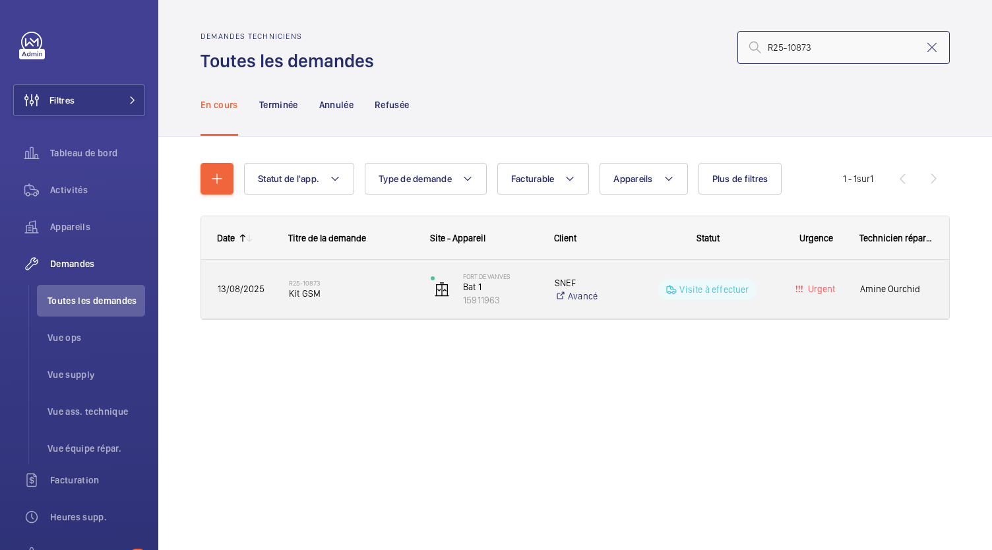
type input "R25-10873"
click at [296, 287] on span "Kit GSM" at bounding box center [351, 293] width 125 height 13
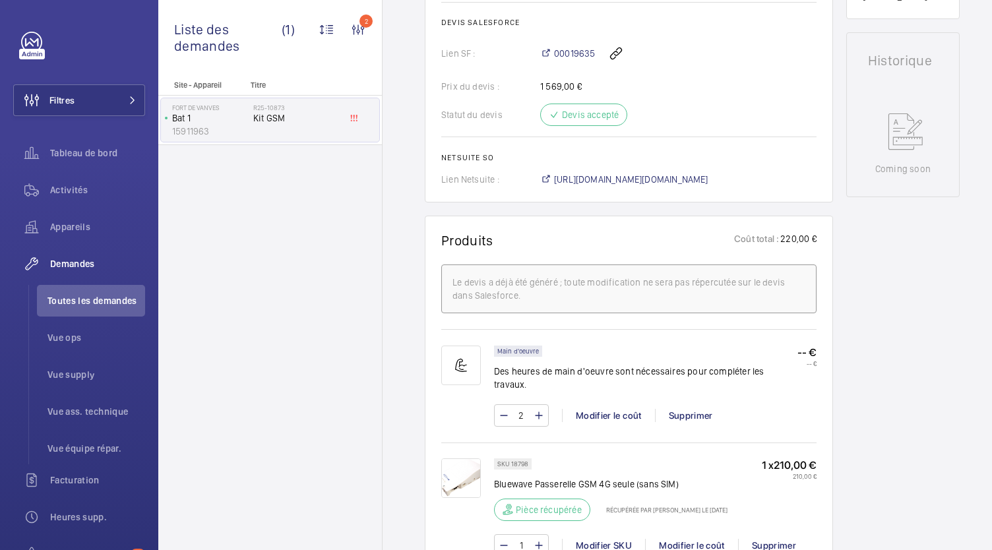
scroll to position [437, 0]
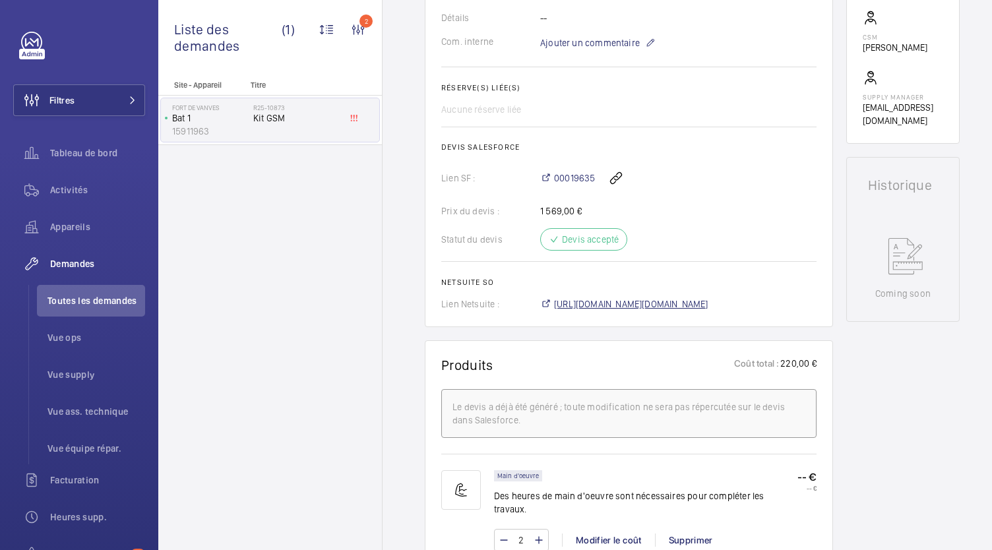
click at [592, 300] on span "[URL][DOMAIN_NAME][DOMAIN_NAME]" at bounding box center [631, 304] width 154 height 13
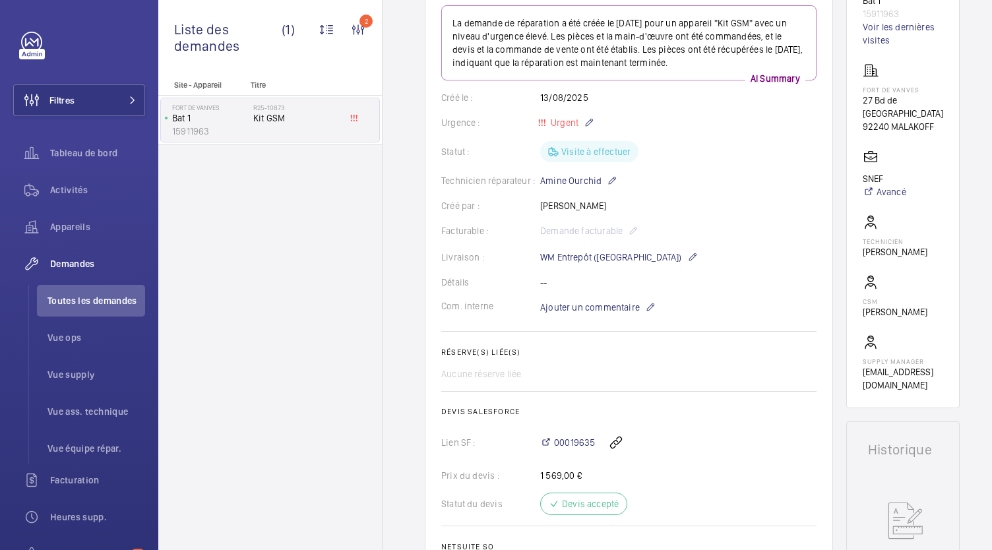
scroll to position [38, 0]
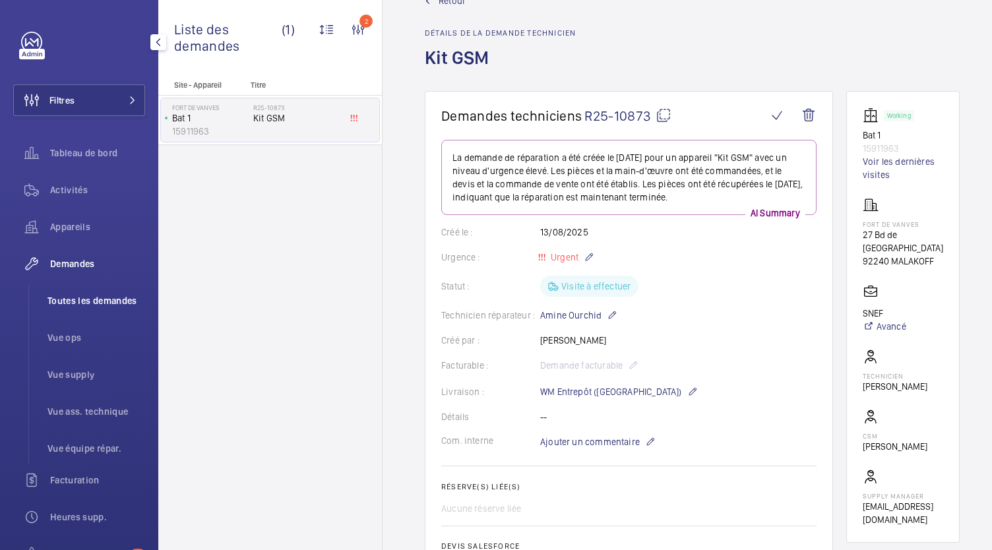
click at [127, 301] on span "Toutes les demandes" at bounding box center [96, 300] width 98 height 13
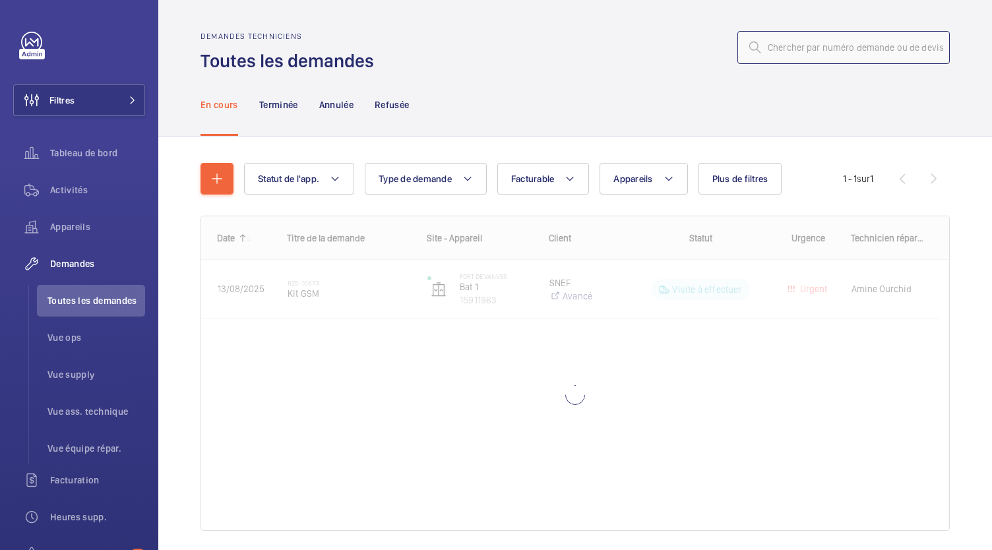
click at [789, 55] on input "text" at bounding box center [843, 47] width 212 height 33
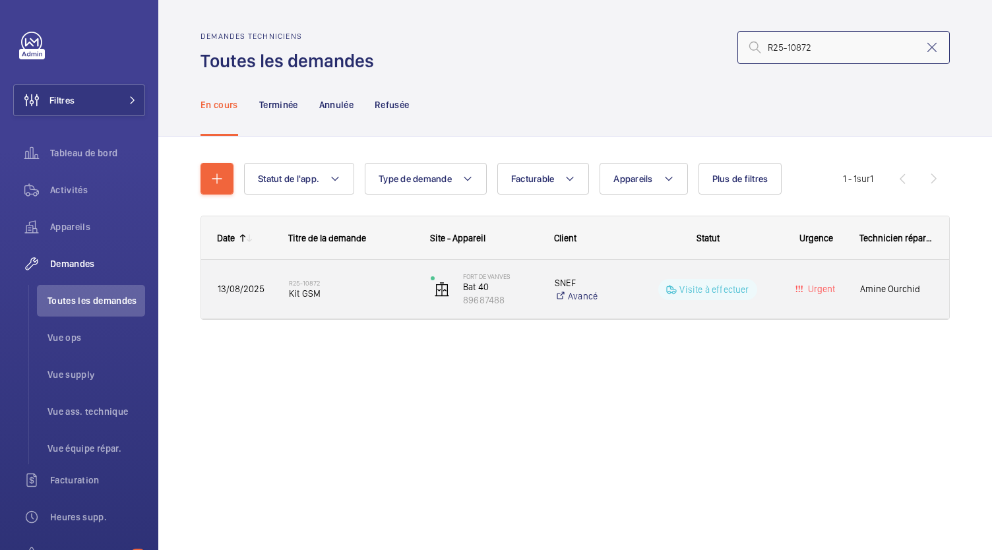
type input "R25-10872"
click at [312, 290] on span "Kit GSM" at bounding box center [351, 293] width 125 height 13
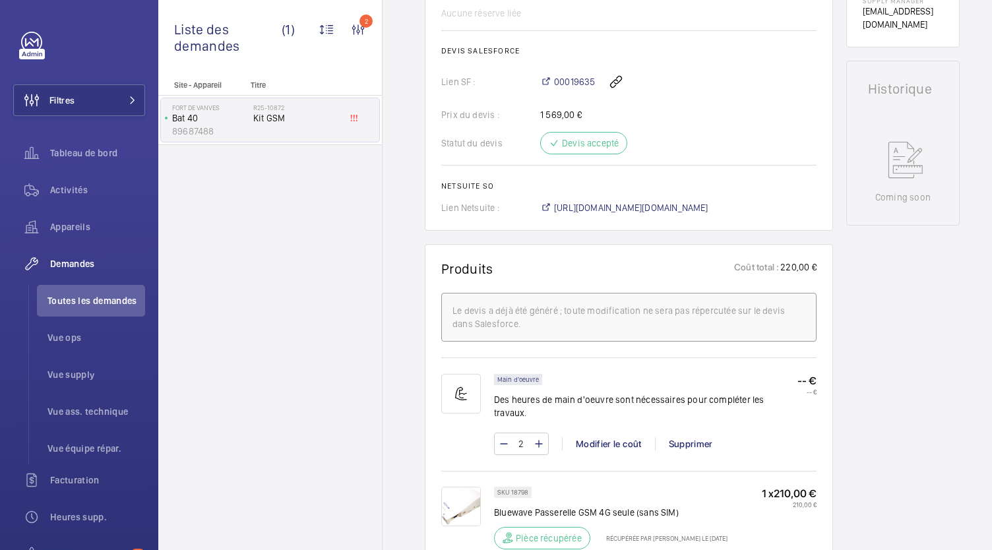
scroll to position [439, 0]
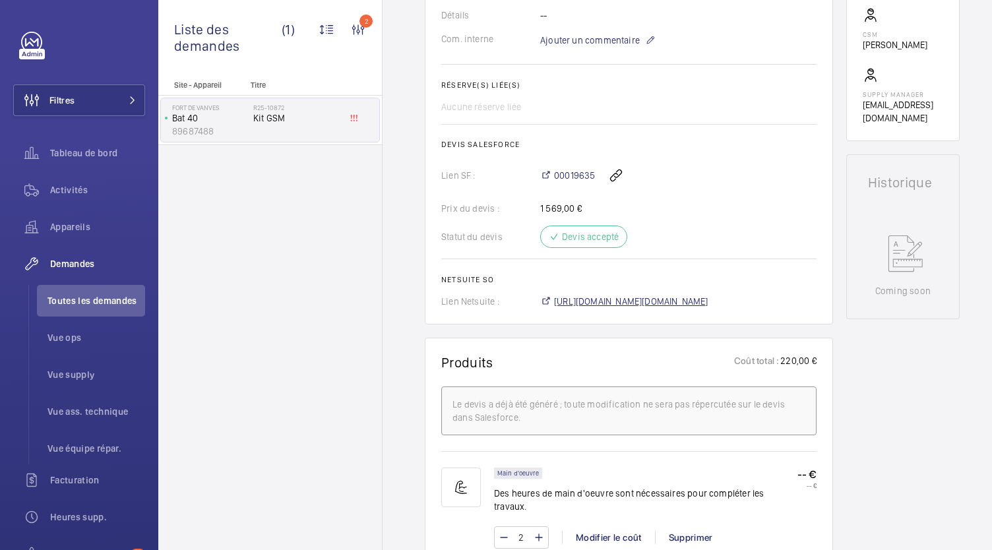
click at [620, 300] on span "[URL][DOMAIN_NAME][DOMAIN_NAME]" at bounding box center [631, 301] width 154 height 13
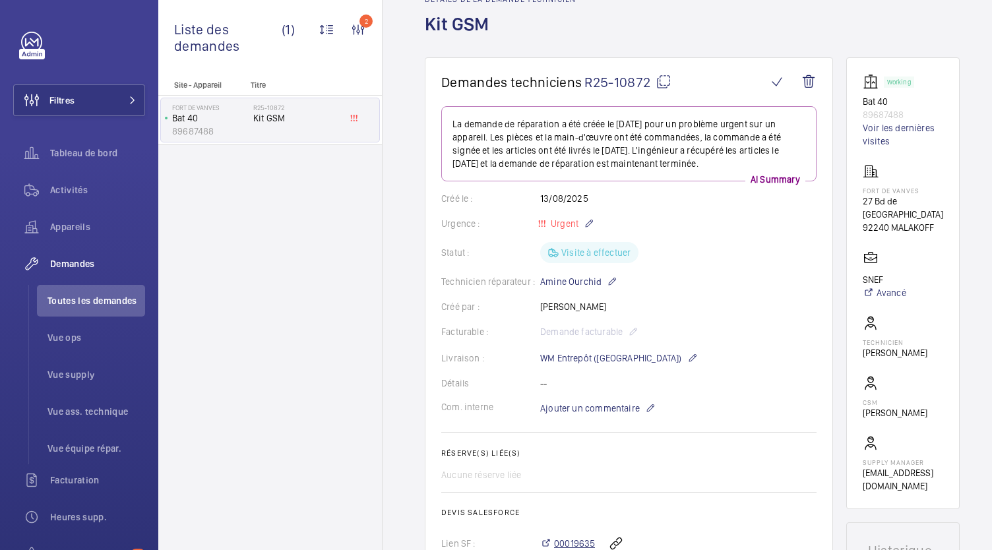
scroll to position [0, 0]
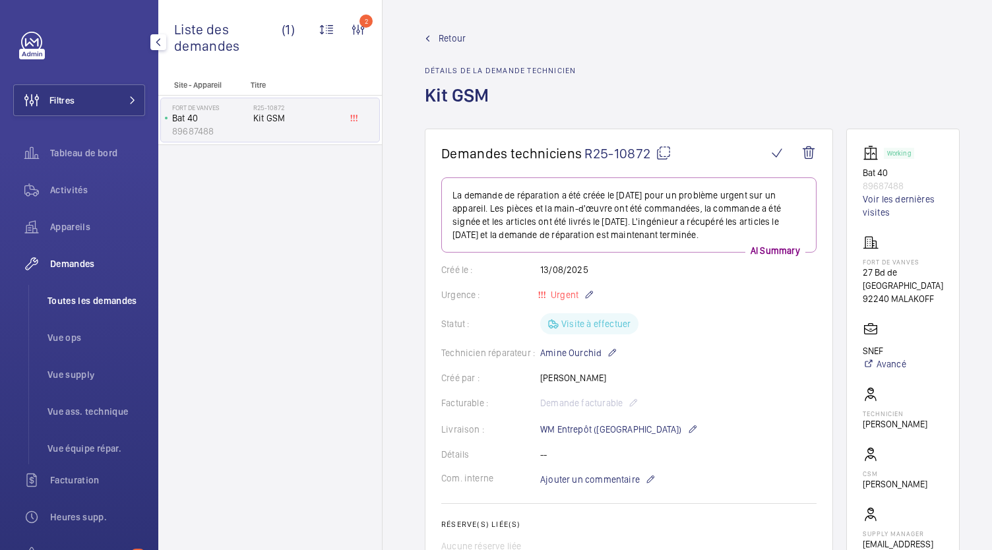
click at [118, 294] on li "Toutes les demandes" at bounding box center [91, 301] width 108 height 32
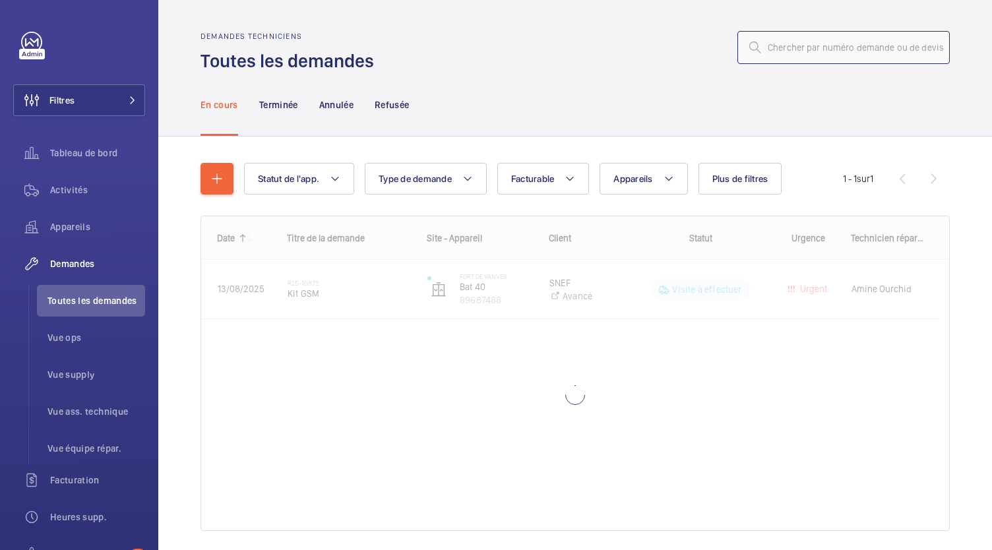
click at [780, 51] on input "text" at bounding box center [843, 47] width 212 height 33
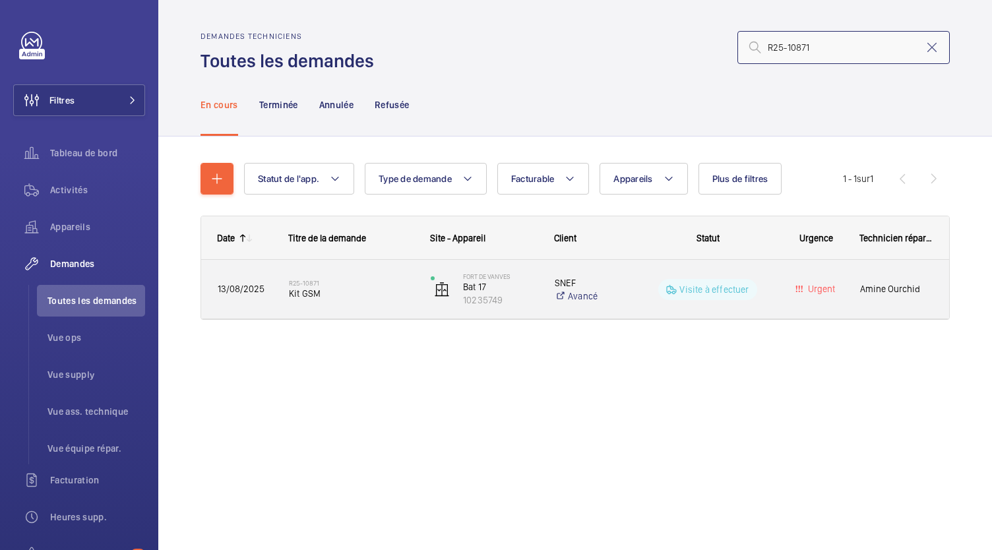
type input "R25-10871"
click at [310, 287] on span "Kit GSM" at bounding box center [351, 293] width 125 height 13
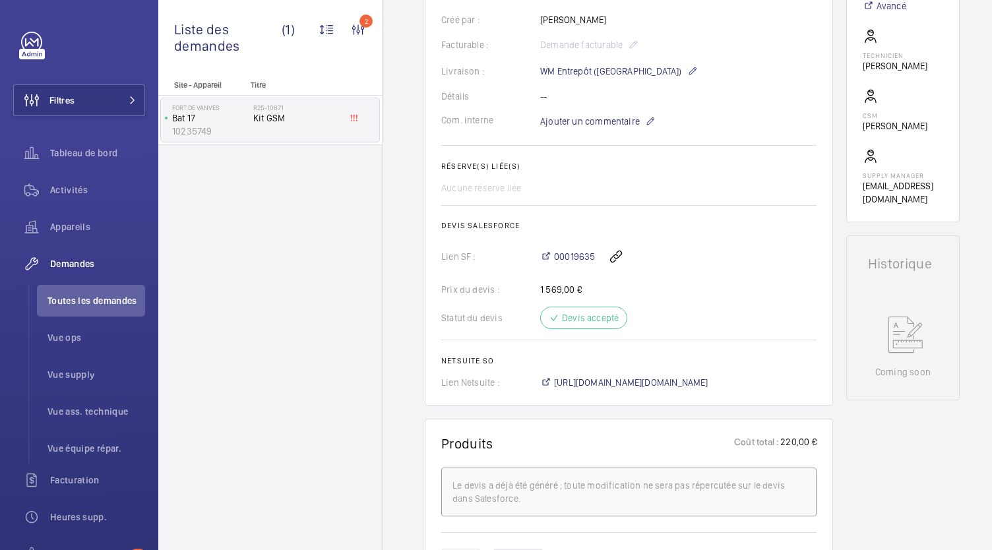
scroll to position [358, 0]
click at [590, 383] on span "[URL][DOMAIN_NAME][DOMAIN_NAME]" at bounding box center [631, 383] width 154 height 13
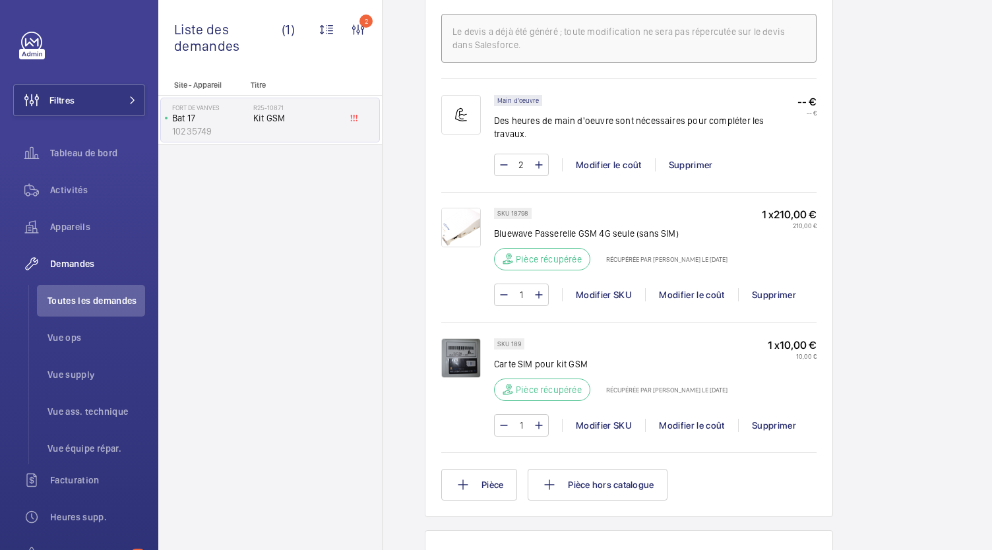
scroll to position [811, 0]
